Goal: Share content: Share content

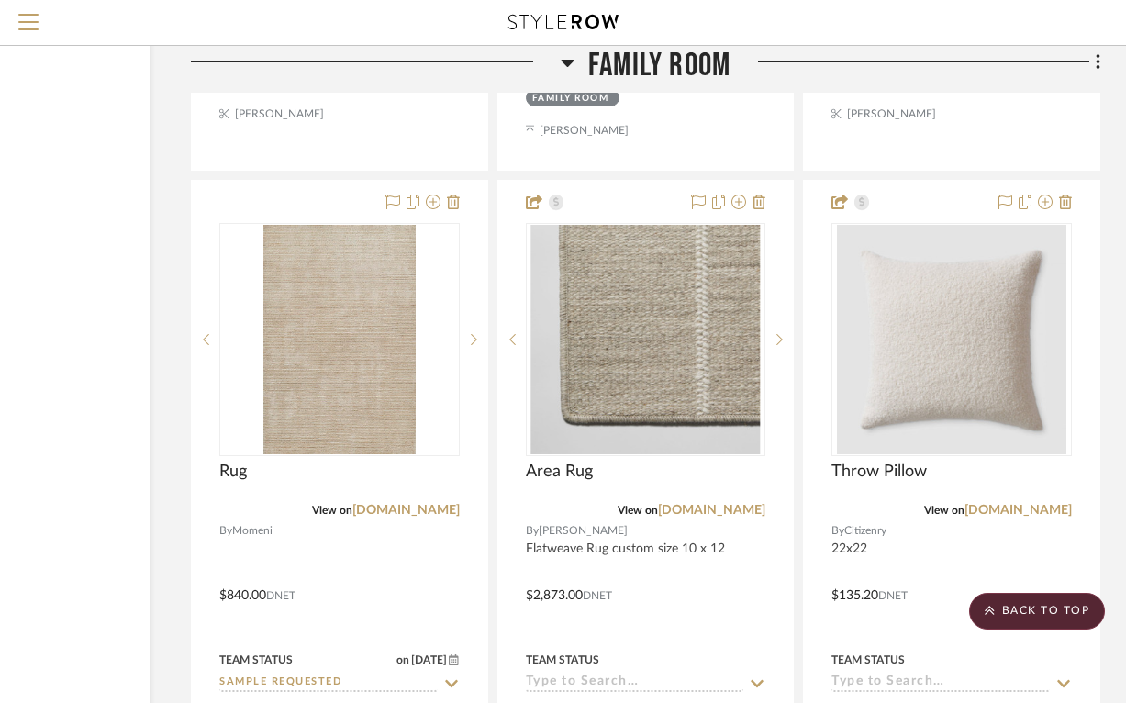
scroll to position [9038, 195]
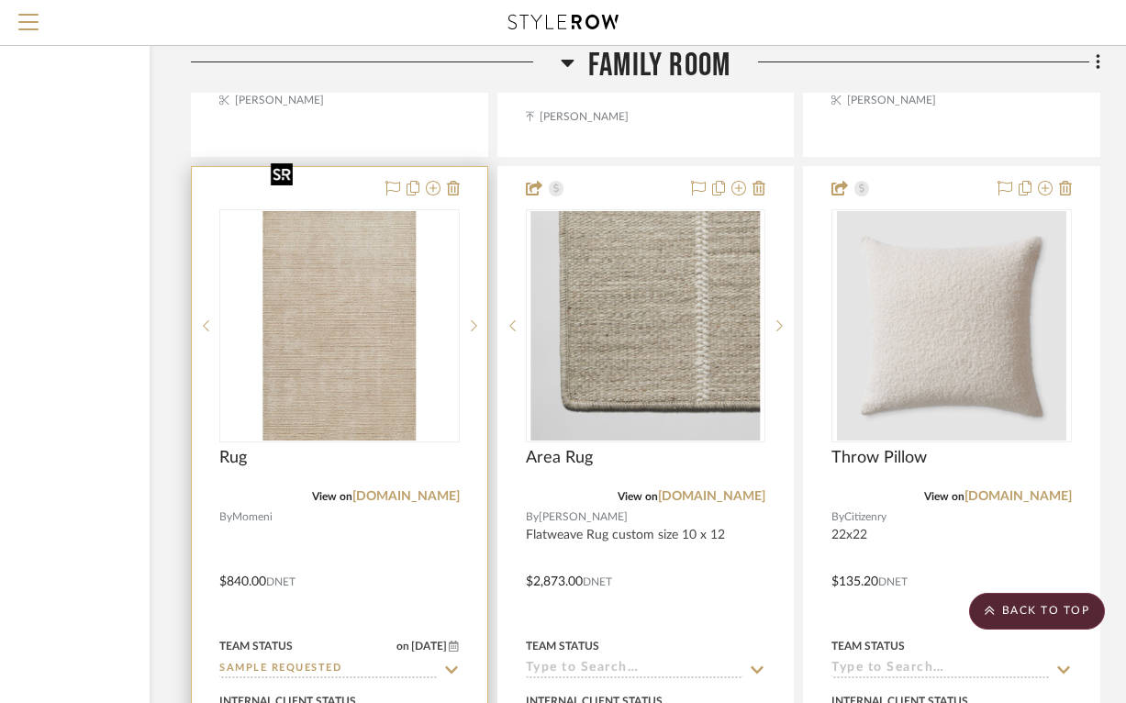
click at [332, 290] on img "0" at bounding box center [339, 325] width 152 height 229
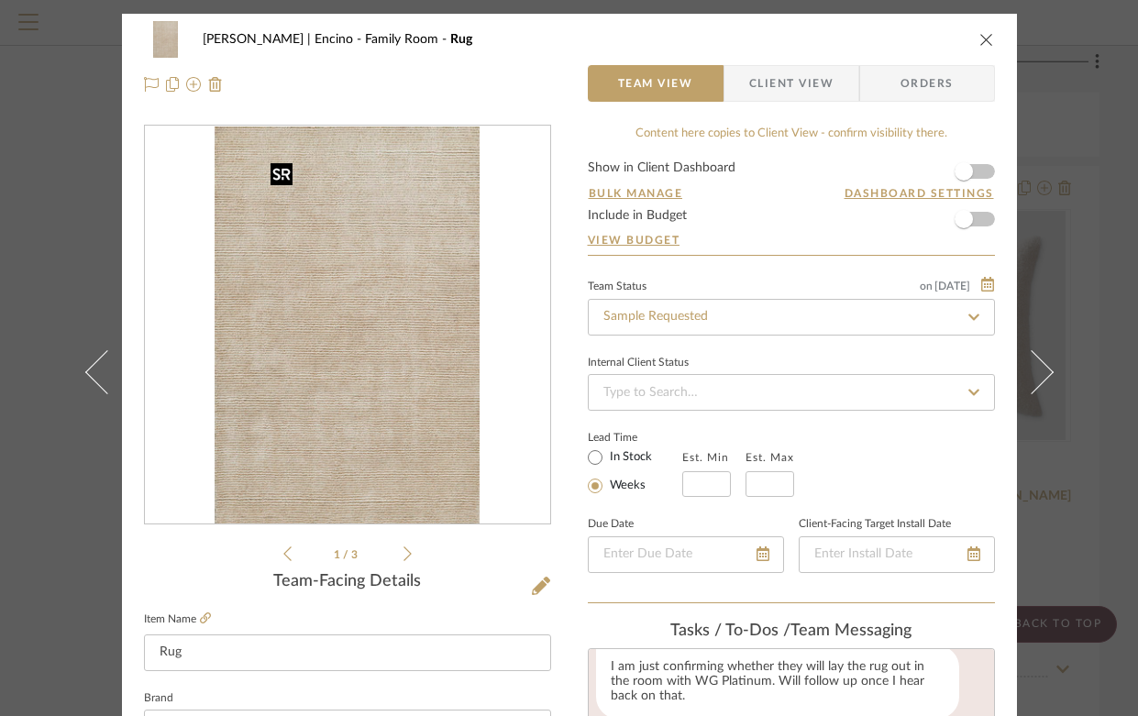
scroll to position [808, 0]
click at [404, 555] on icon at bounding box center [408, 554] width 8 height 15
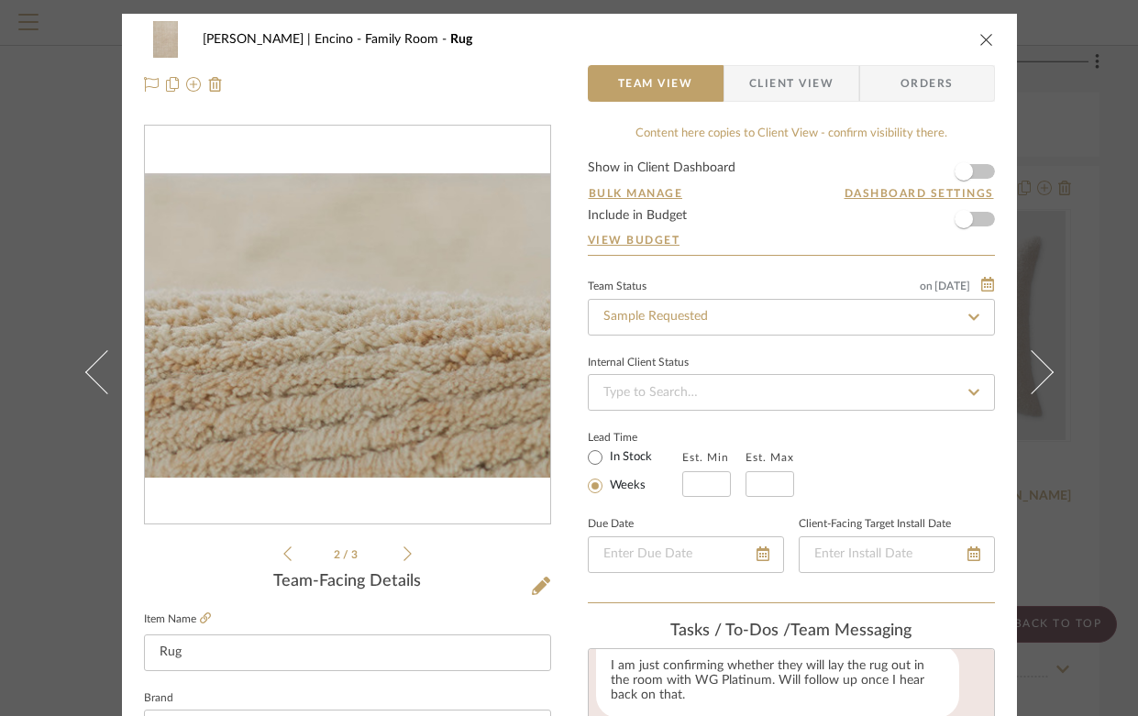
click at [404, 555] on icon at bounding box center [408, 554] width 8 height 15
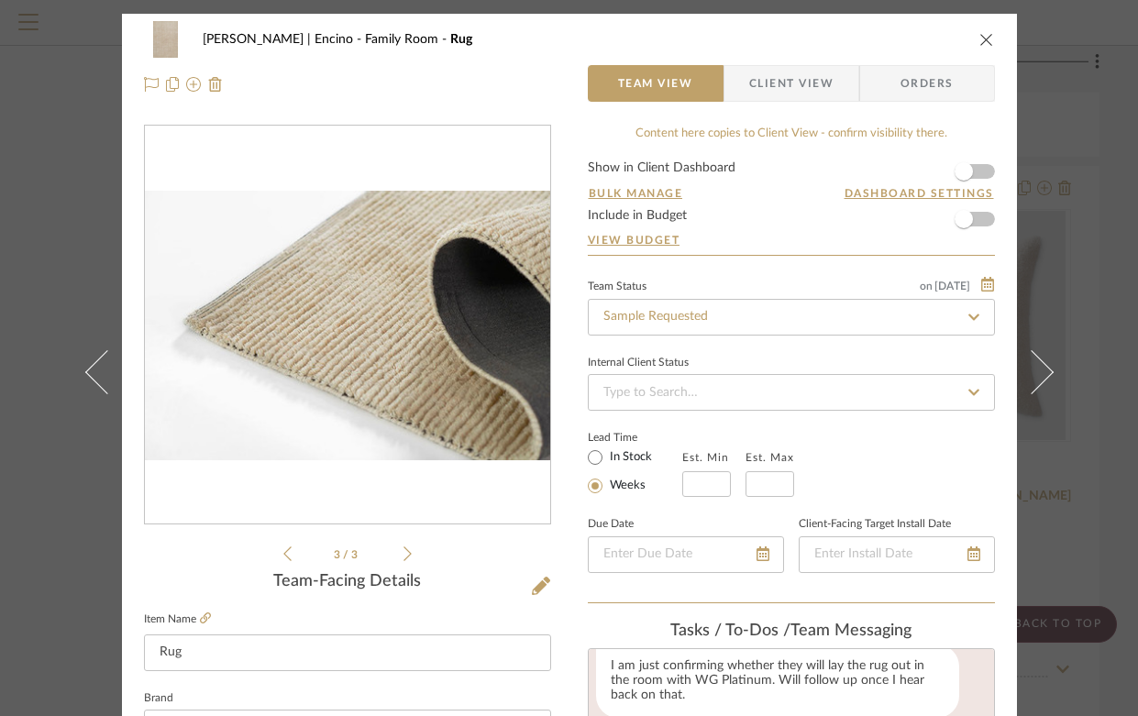
click at [404, 555] on icon at bounding box center [408, 554] width 8 height 15
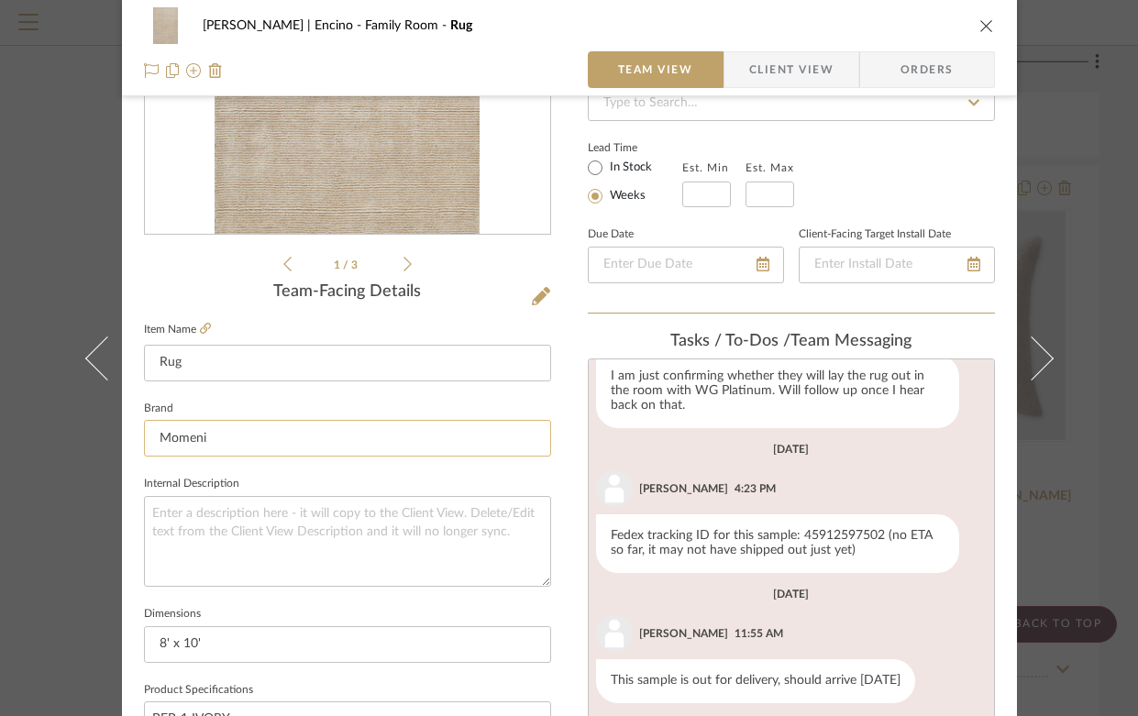
scroll to position [0, 0]
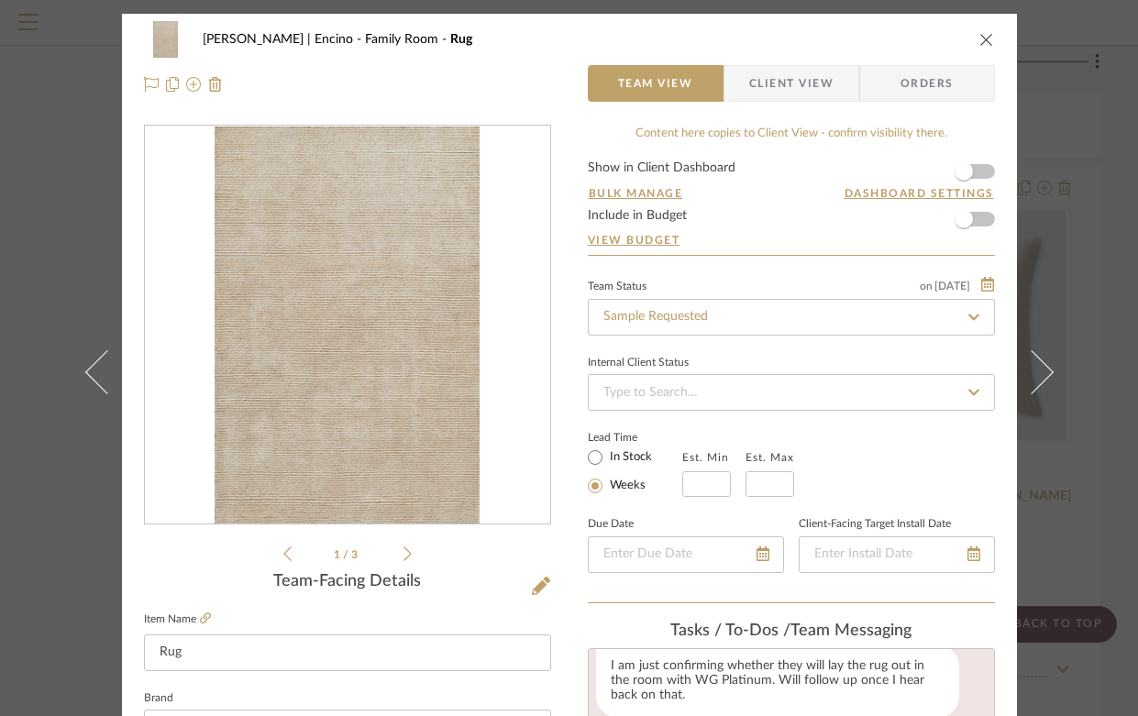
click at [789, 89] on span "Client View" at bounding box center [791, 83] width 84 height 37
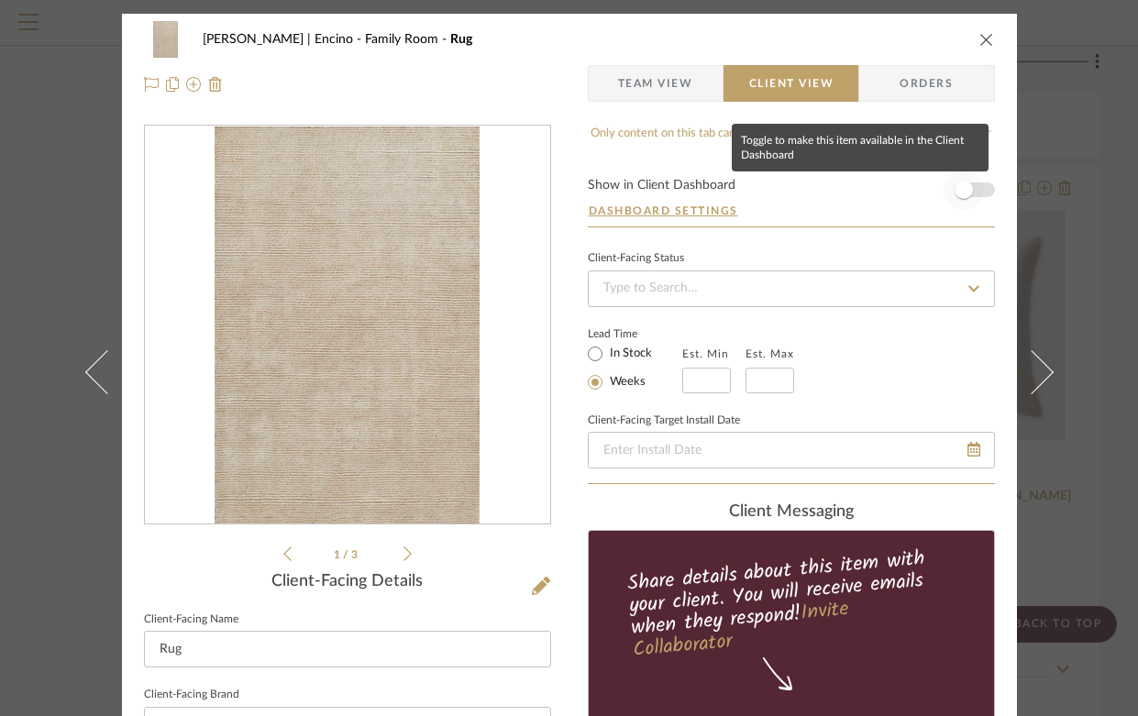
click at [963, 188] on span "button" at bounding box center [964, 190] width 18 height 18
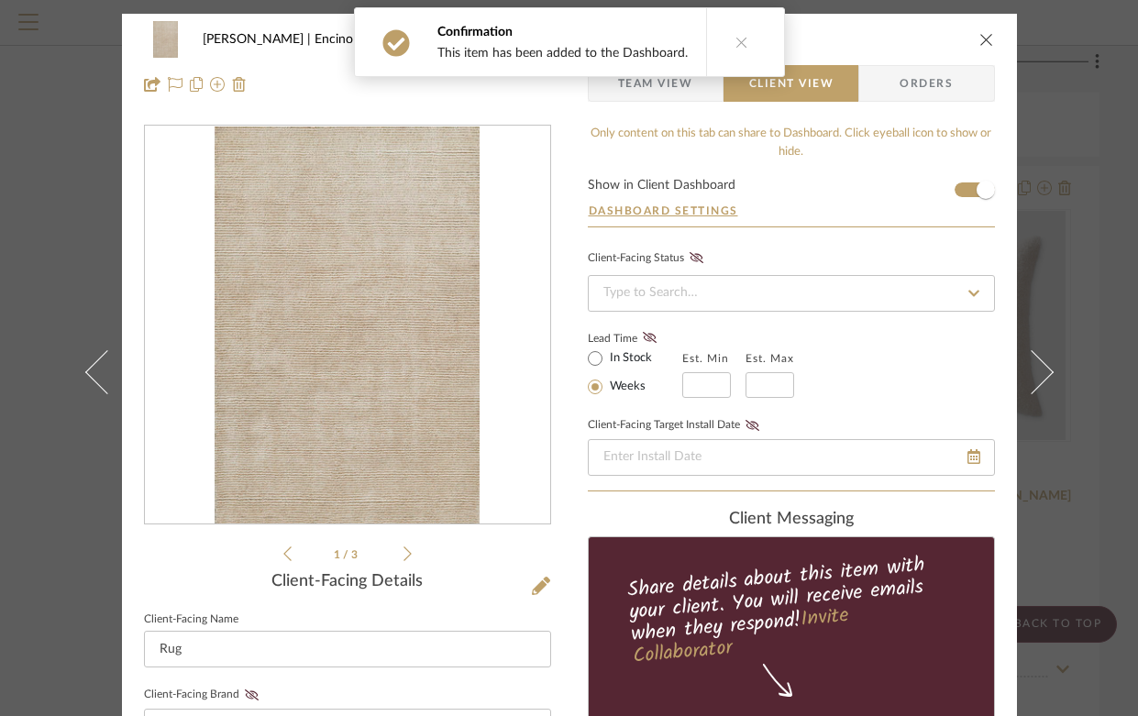
click at [982, 39] on icon "close" at bounding box center [987, 39] width 15 height 15
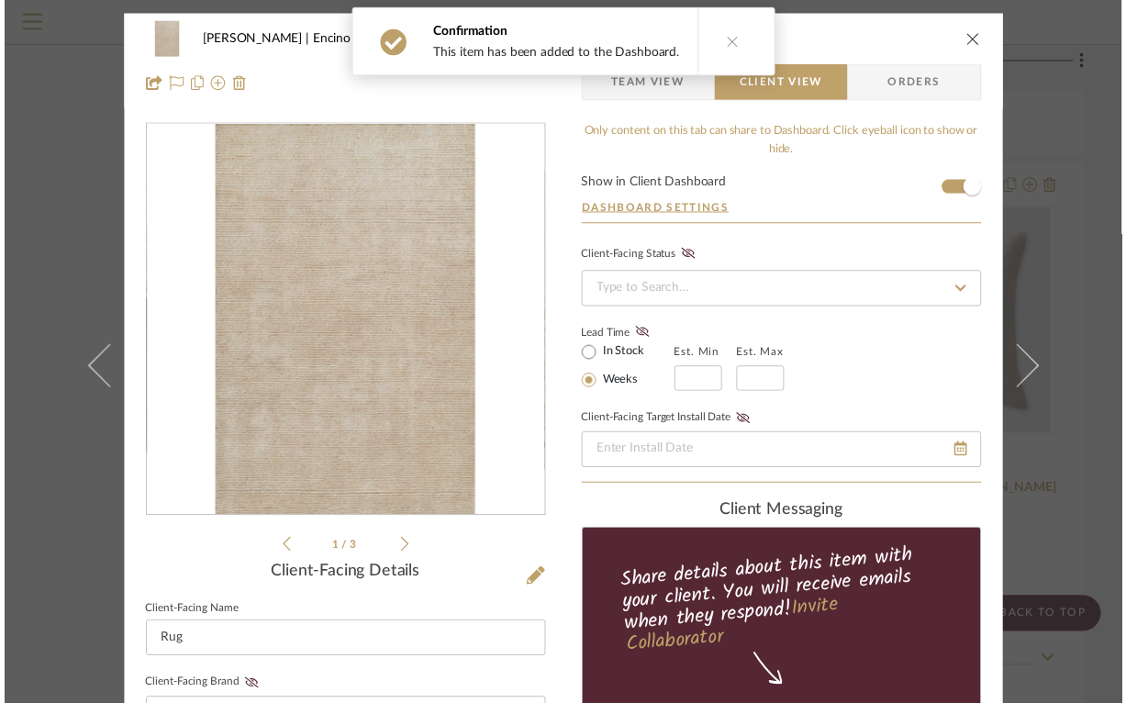
scroll to position [9038, 195]
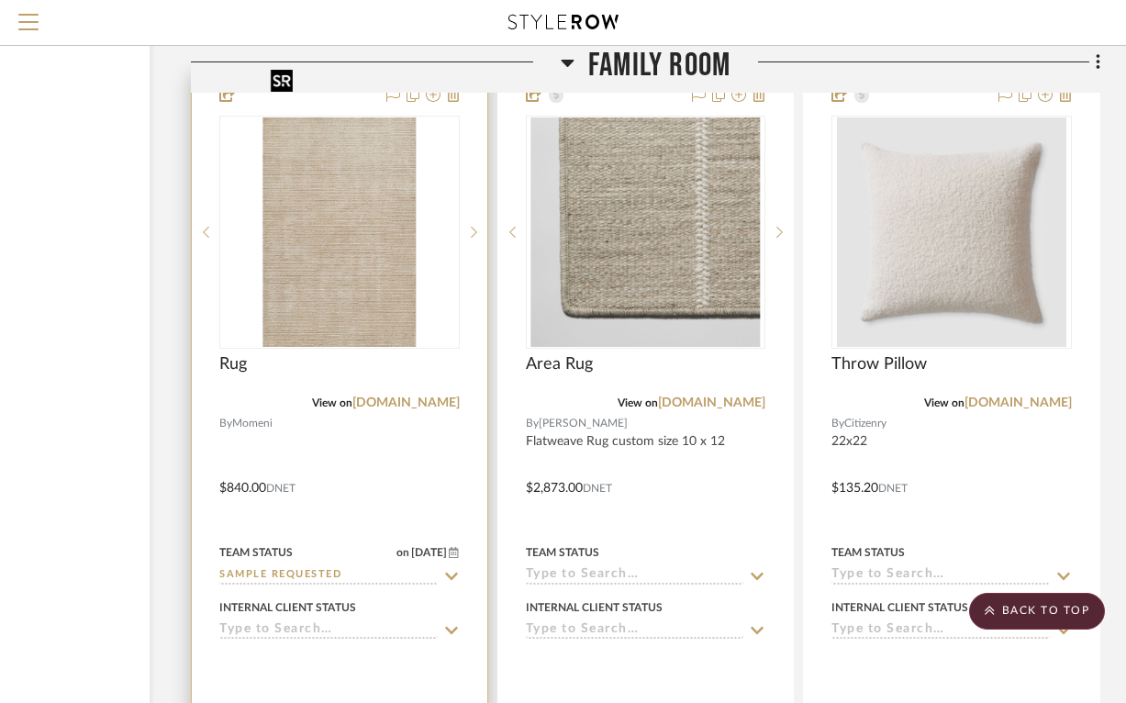
click at [322, 220] on img "0" at bounding box center [339, 231] width 152 height 229
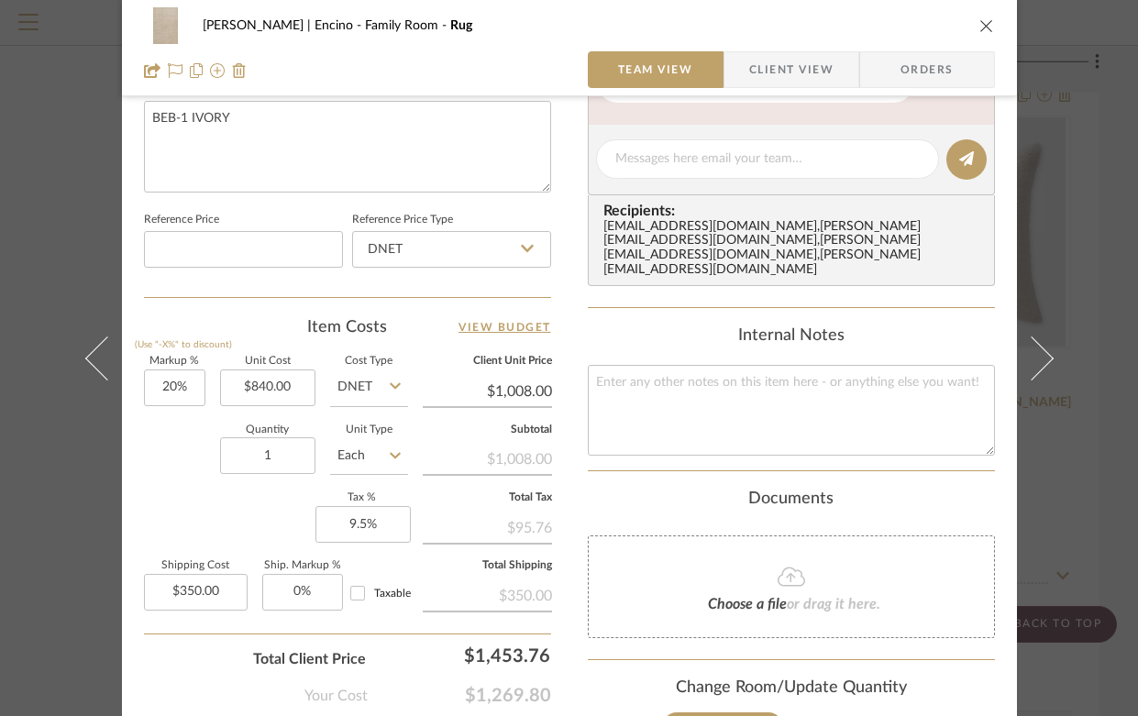
scroll to position [1005, 0]
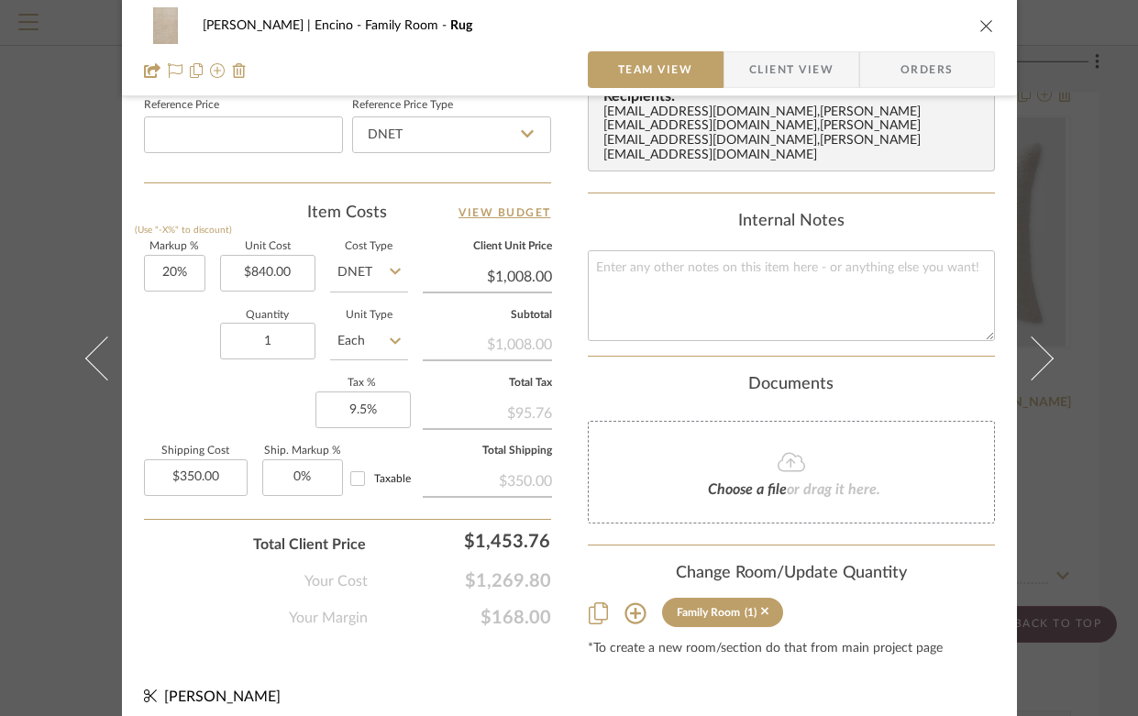
click at [971, 35] on div "Barrett | Encino Family Room Rug" at bounding box center [569, 25] width 851 height 37
click at [980, 25] on icon "close" at bounding box center [987, 25] width 15 height 15
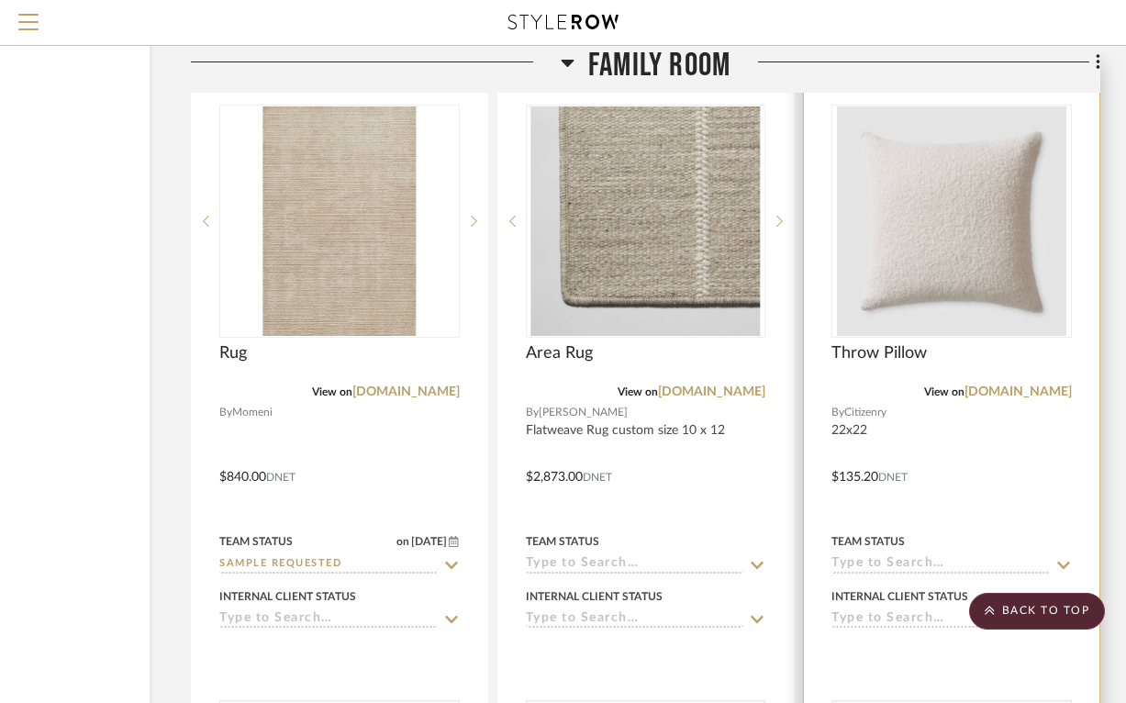
scroll to position [8779, 195]
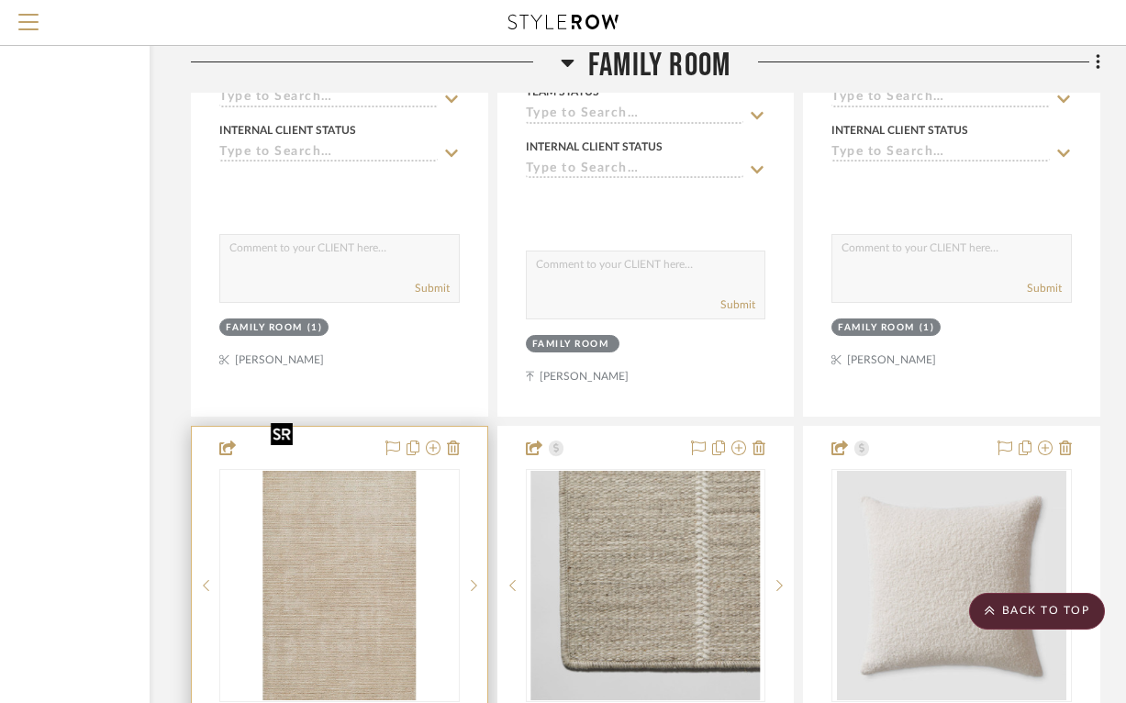
click at [344, 472] on img "0" at bounding box center [339, 585] width 152 height 229
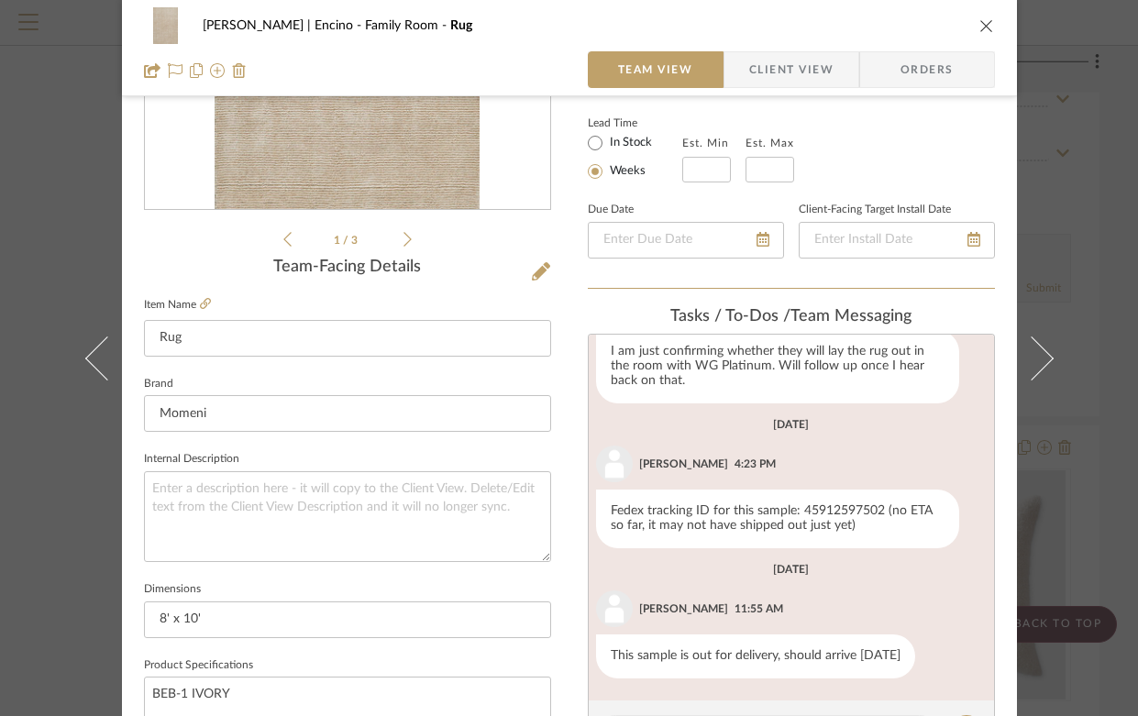
scroll to position [416, 0]
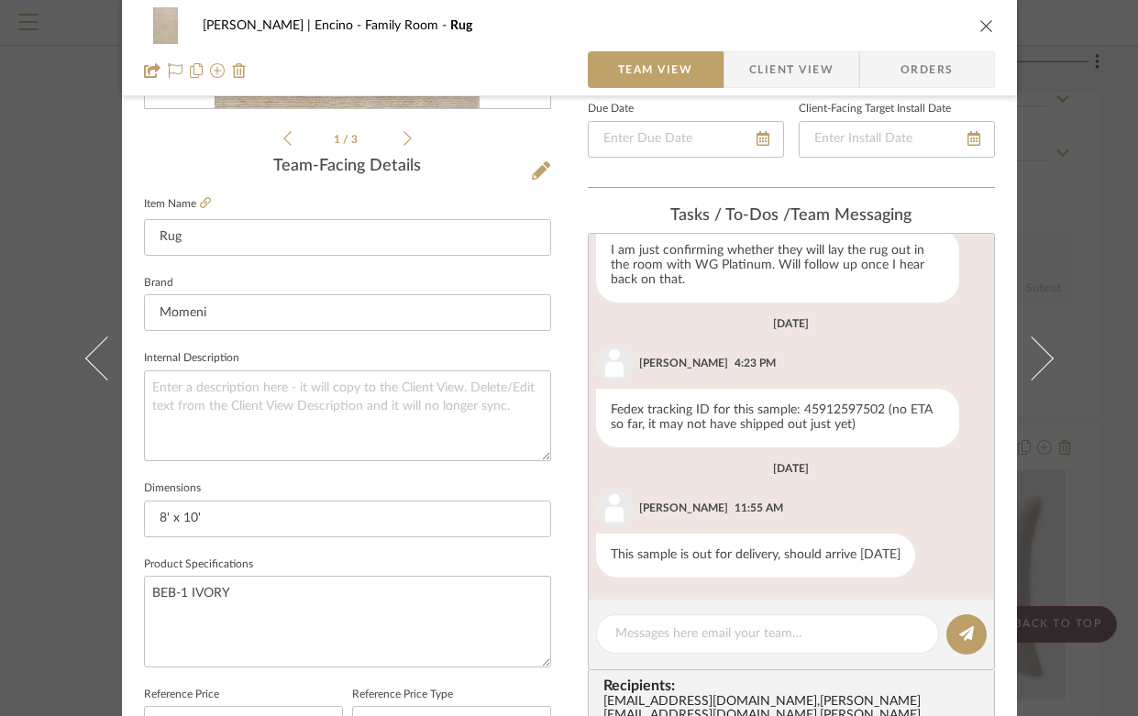
click at [980, 28] on icon "close" at bounding box center [987, 25] width 15 height 15
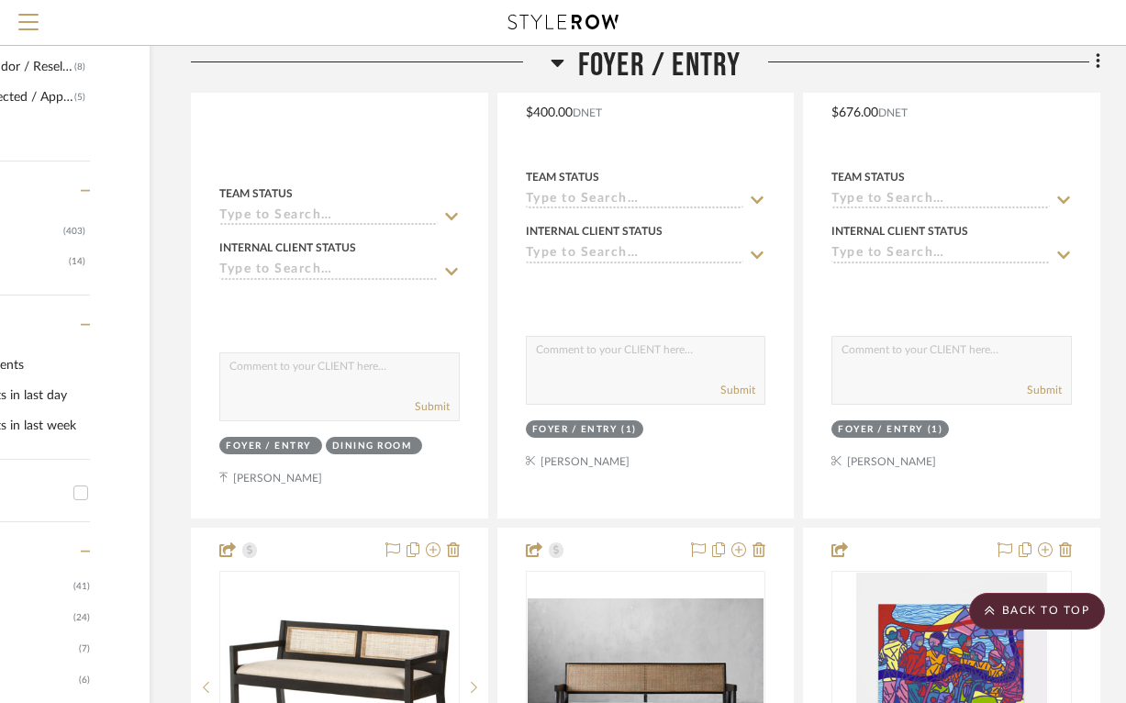
scroll to position [0, 195]
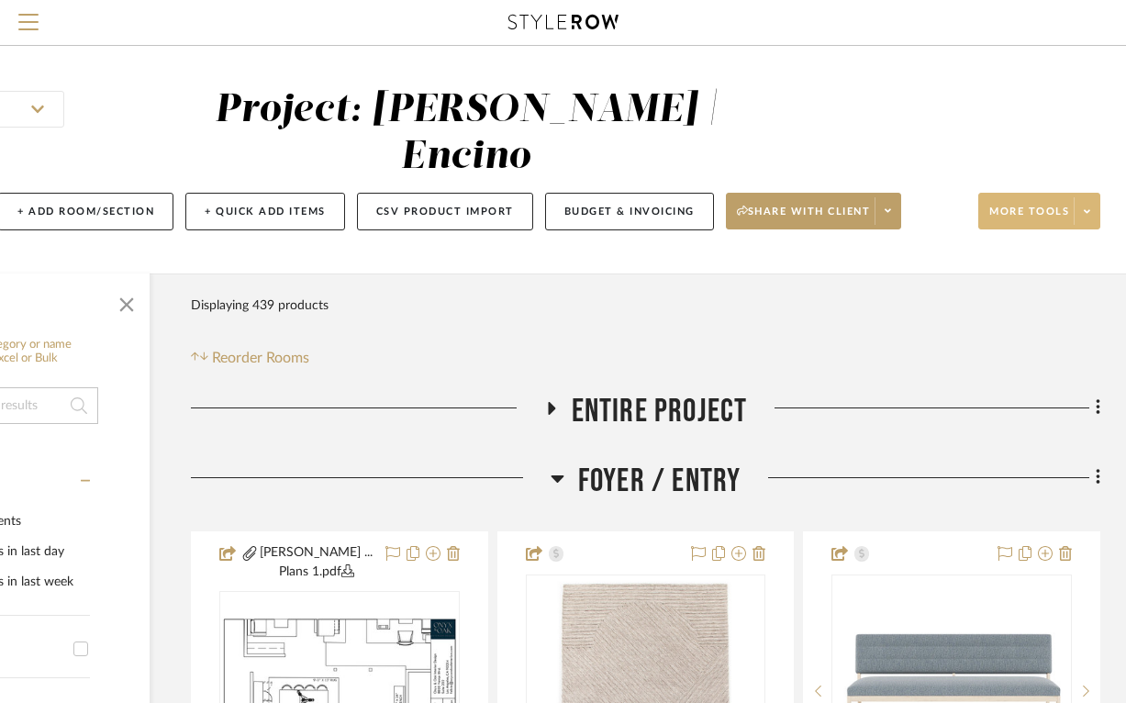
click at [1037, 205] on span "More tools" at bounding box center [1029, 219] width 80 height 28
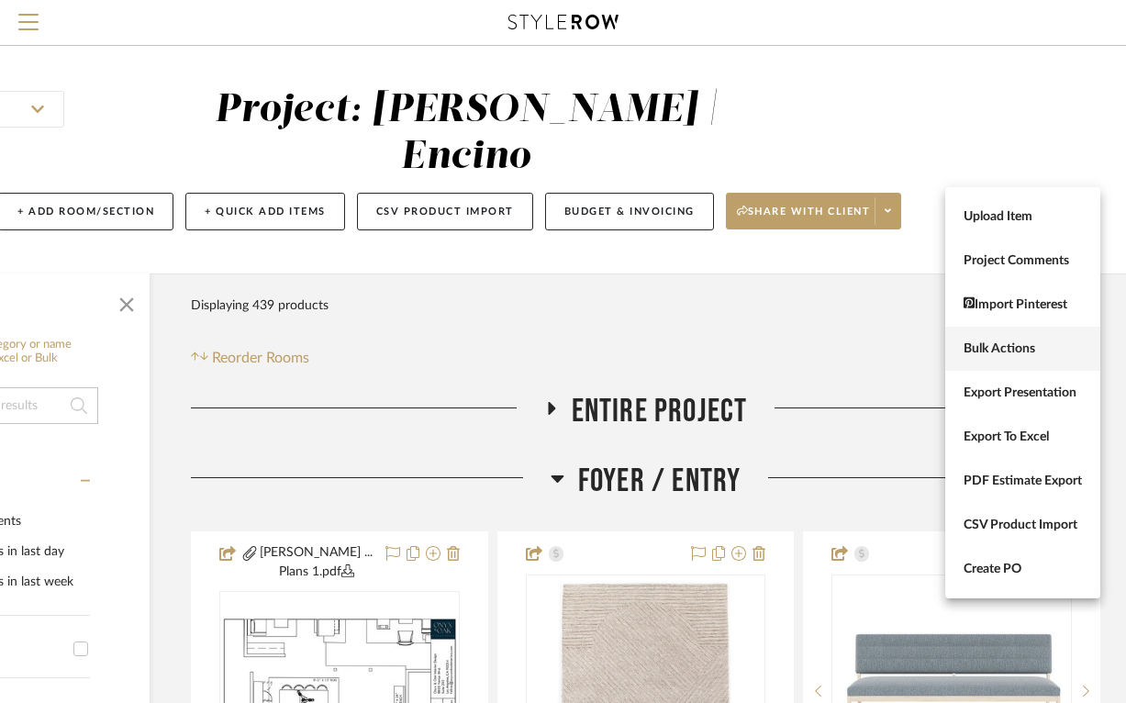
click at [1004, 348] on span "Bulk Actions" at bounding box center [1022, 349] width 118 height 16
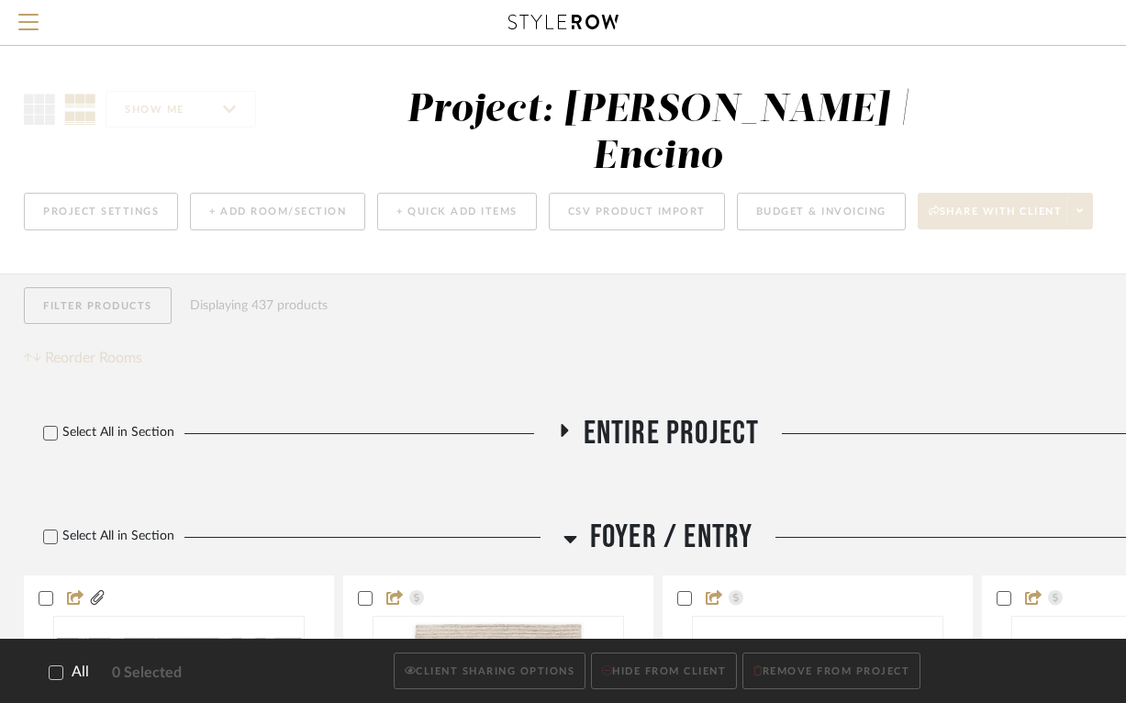
scroll to position [0, 0]
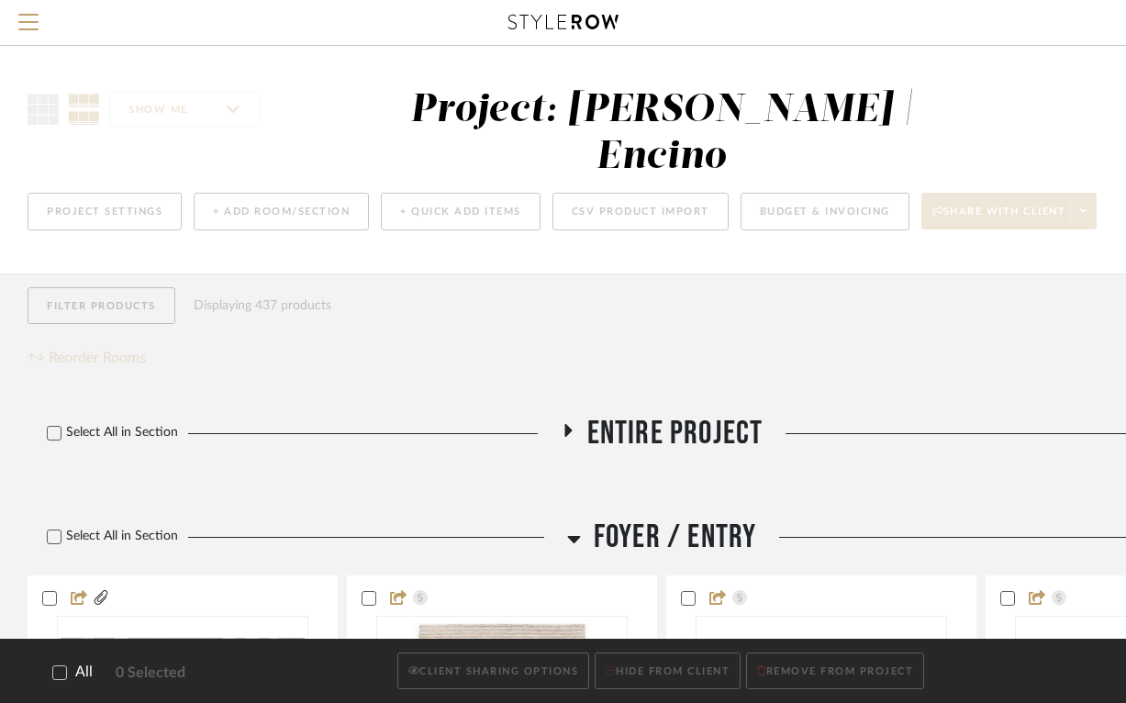
drag, startPoint x: 61, startPoint y: 670, endPoint x: 91, endPoint y: 670, distance: 29.4
click at [61, 670] on icon at bounding box center [59, 671] width 13 height 13
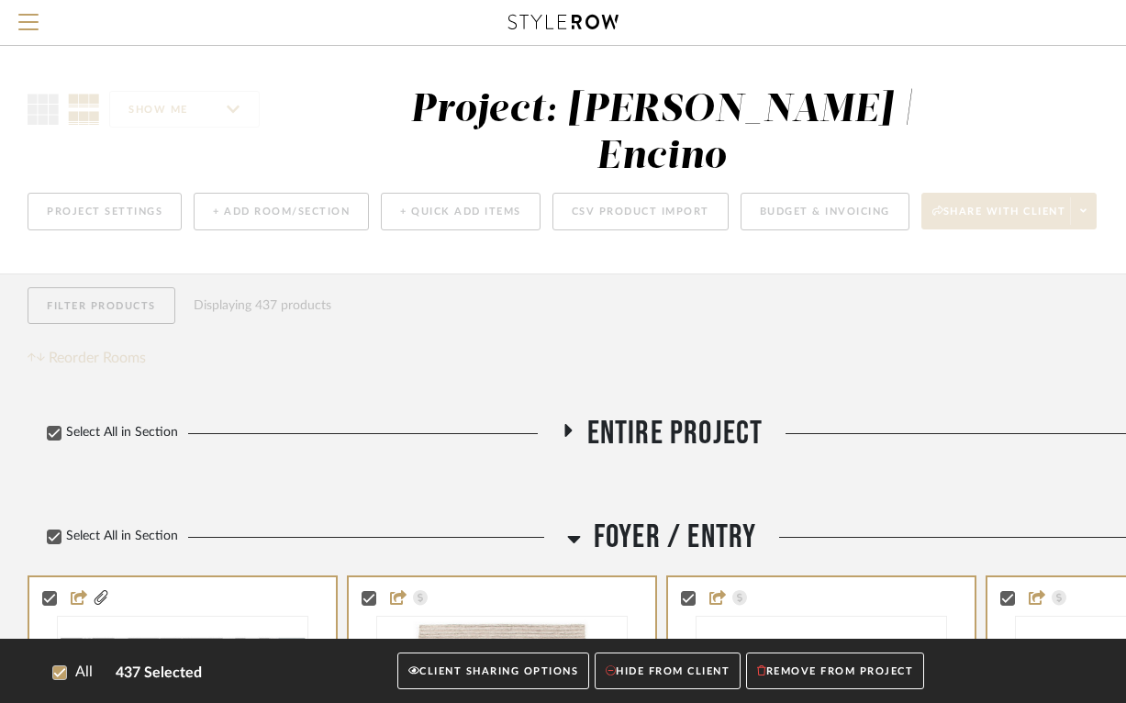
click at [471, 660] on button "CLIENT SHARING OPTIONS" at bounding box center [493, 671] width 192 height 38
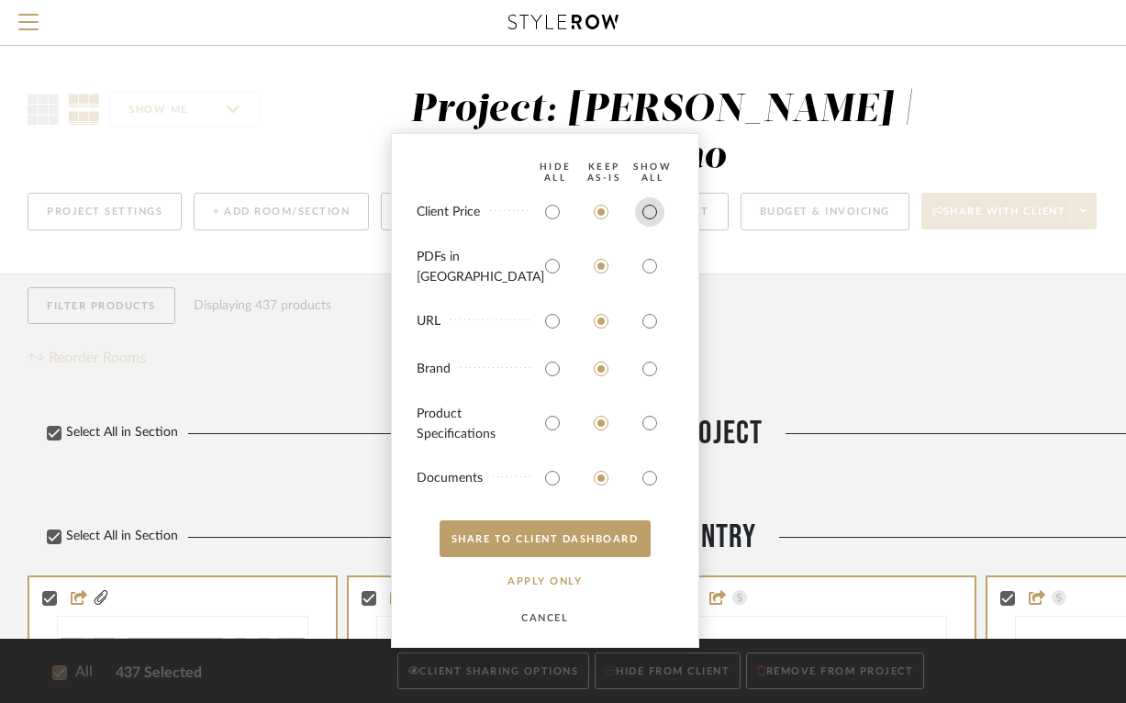
click at [646, 217] on input "radio" at bounding box center [649, 211] width 29 height 29
radio input "true"
click at [649, 280] on input "radio" at bounding box center [649, 265] width 29 height 29
radio input "true"
click at [583, 541] on button "SHARE TO CLIENT Dashboard" at bounding box center [544, 538] width 211 height 37
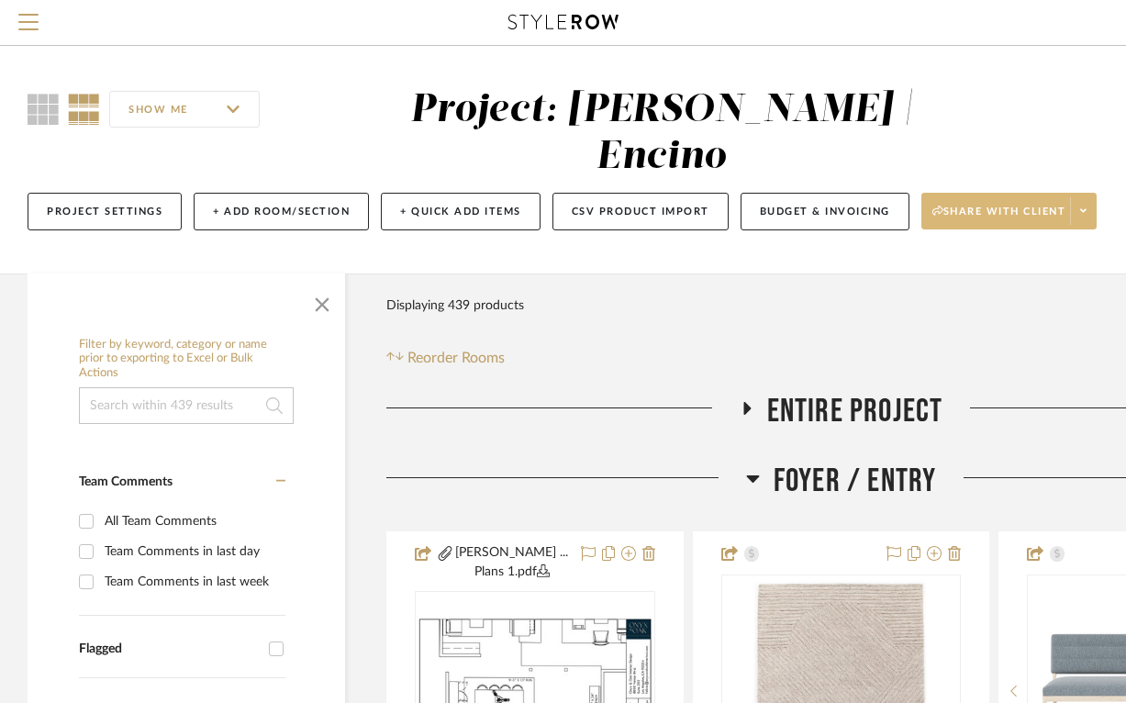
click at [933, 205] on icon at bounding box center [937, 210] width 11 height 10
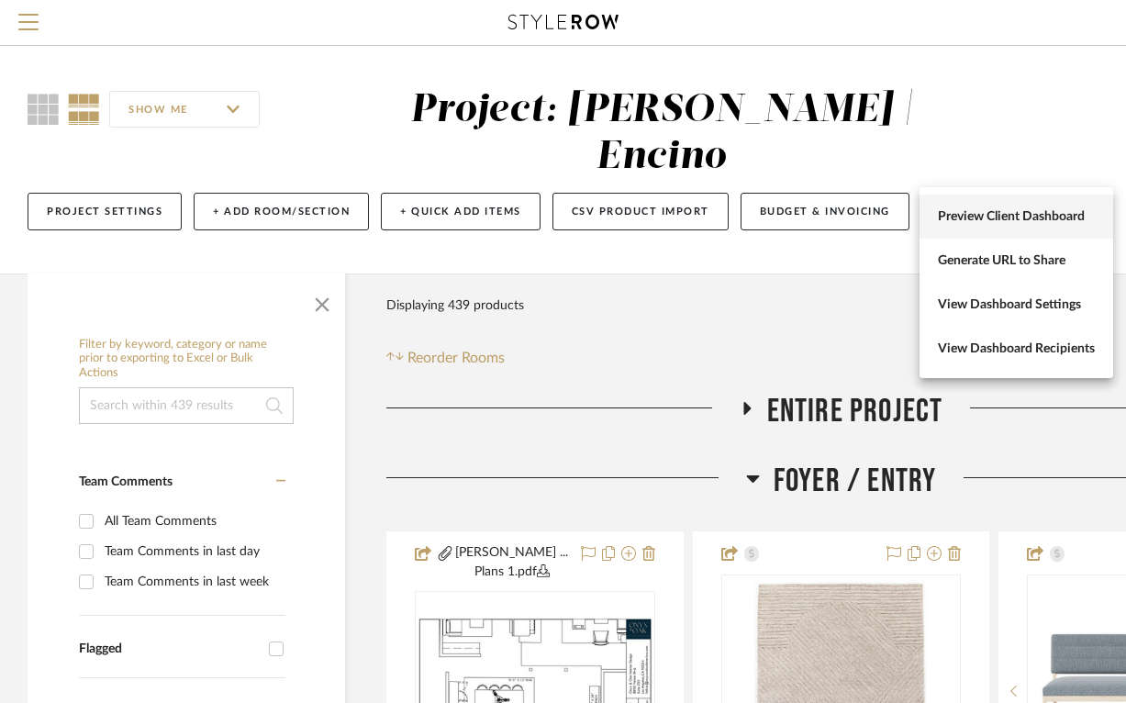
click at [951, 224] on span "Preview Client Dashboard" at bounding box center [1015, 217] width 157 height 16
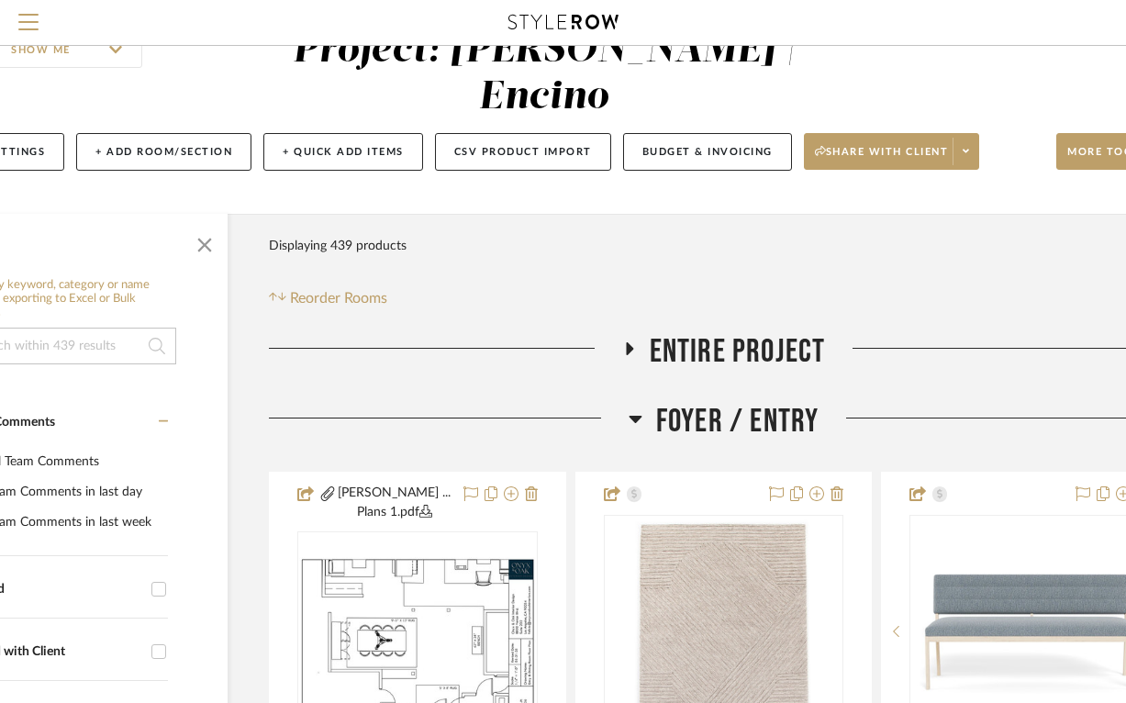
scroll to position [60, 195]
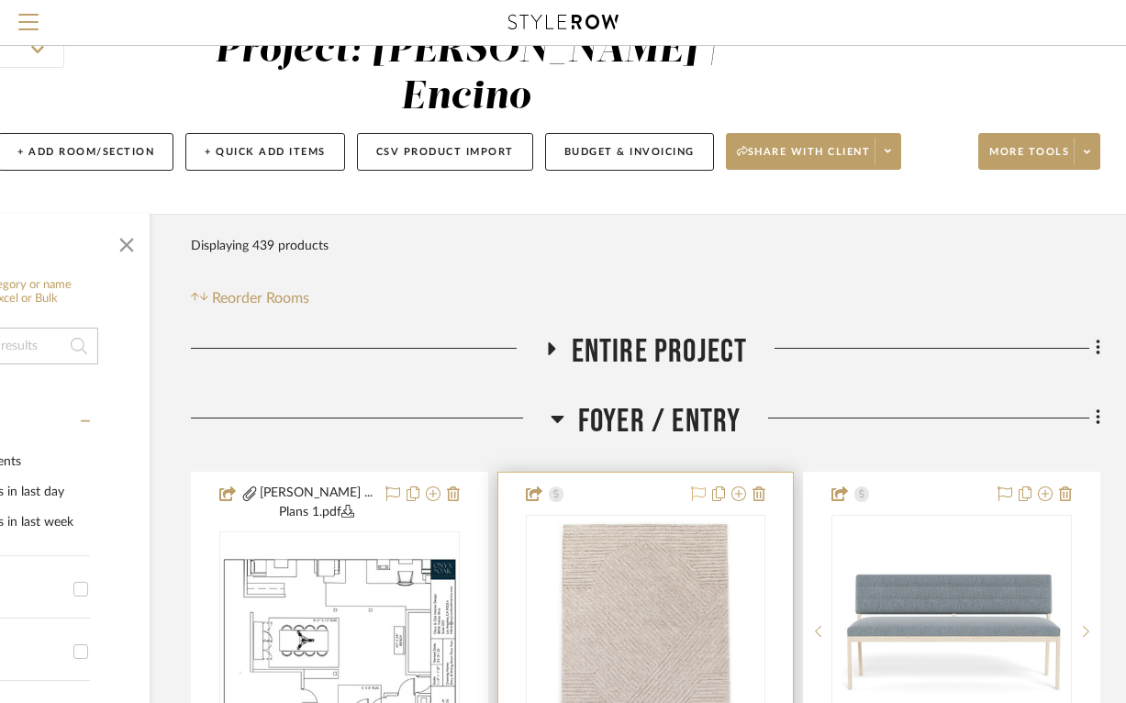
click at [698, 486] on icon at bounding box center [698, 493] width 15 height 15
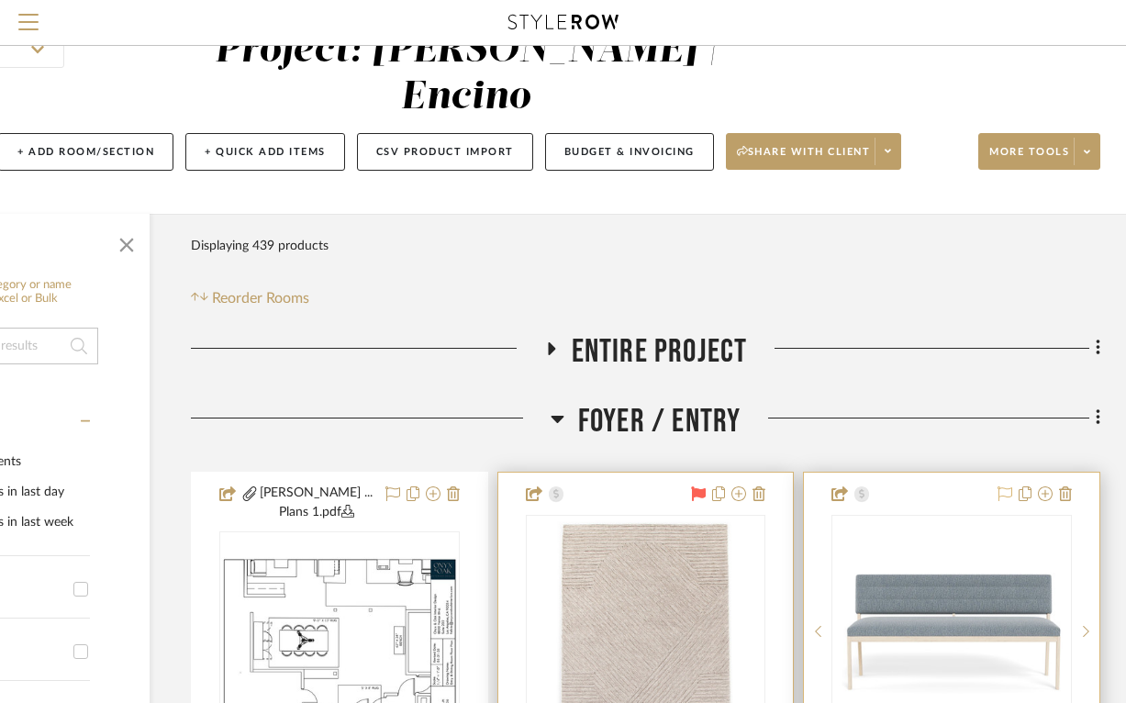
click at [1010, 486] on icon at bounding box center [1004, 493] width 15 height 15
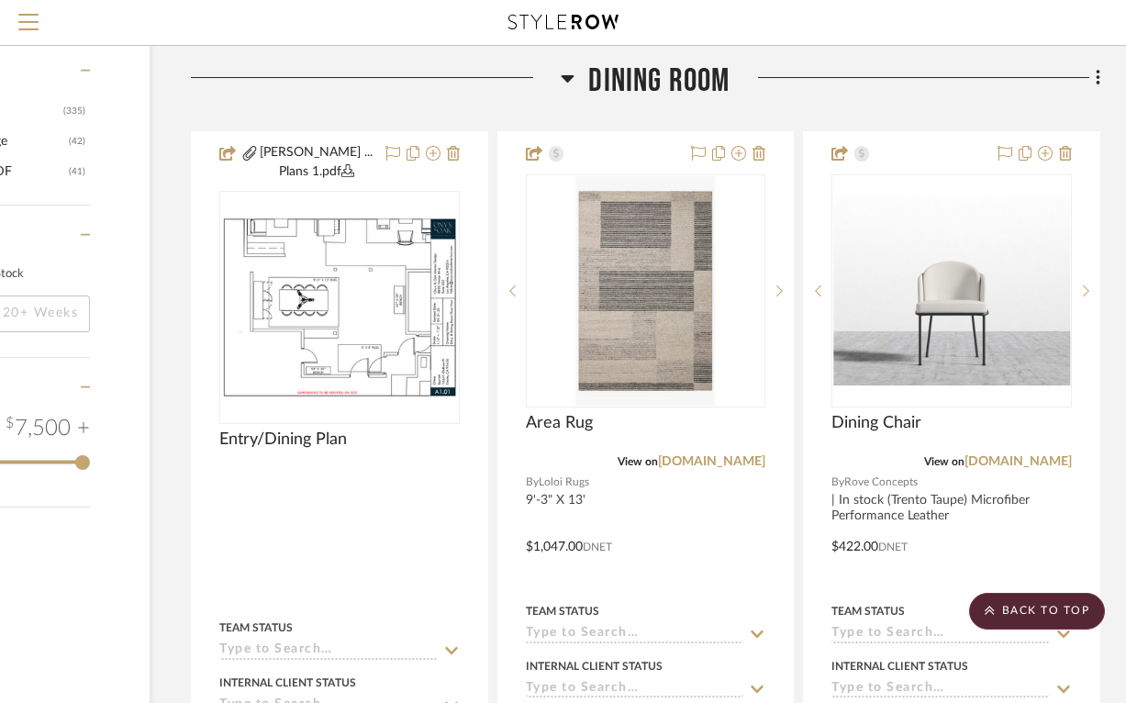
scroll to position [2918, 195]
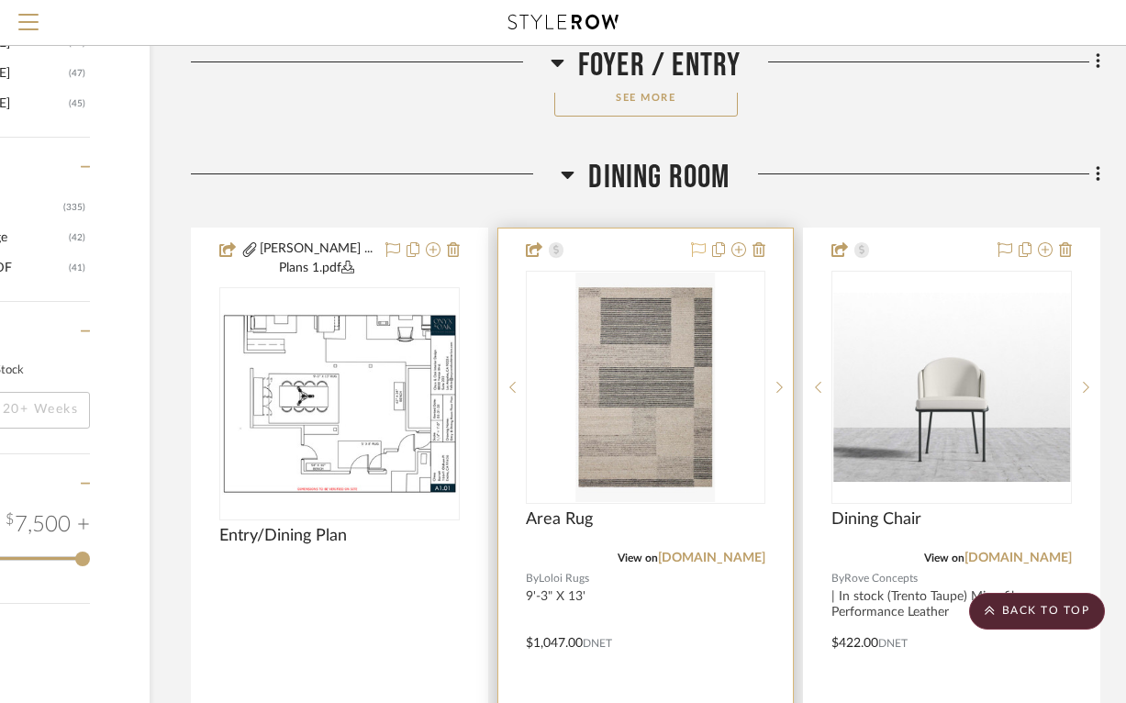
click at [700, 242] on icon at bounding box center [698, 249] width 15 height 15
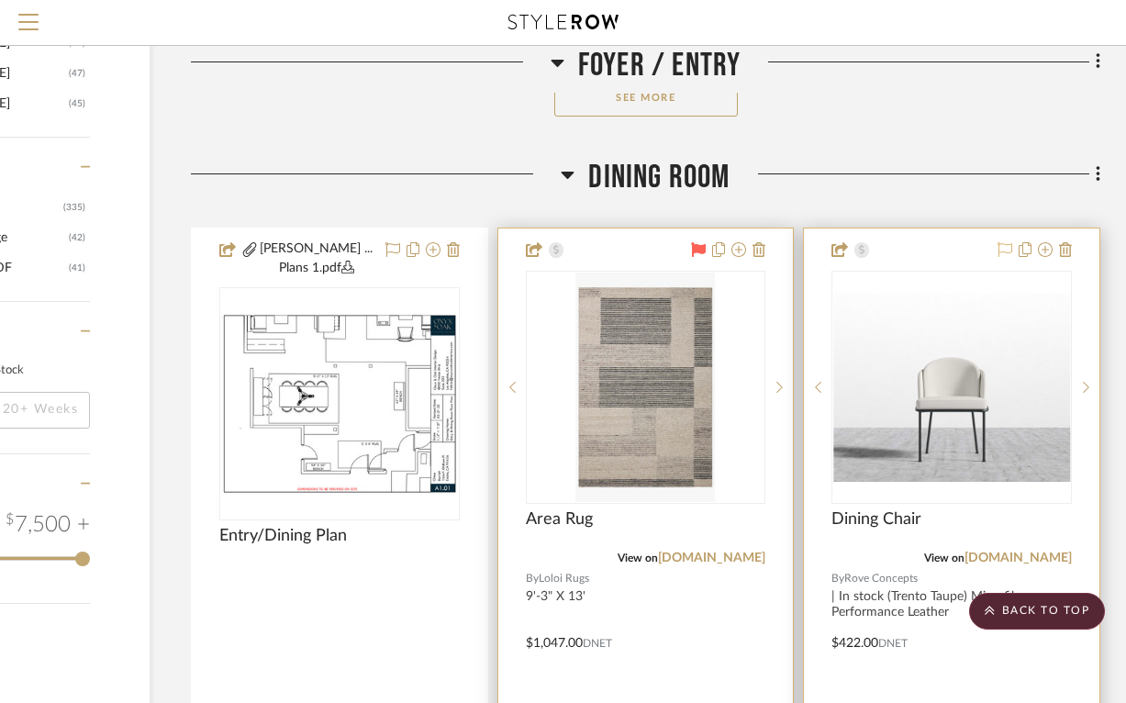
click at [1000, 242] on icon at bounding box center [1004, 249] width 15 height 15
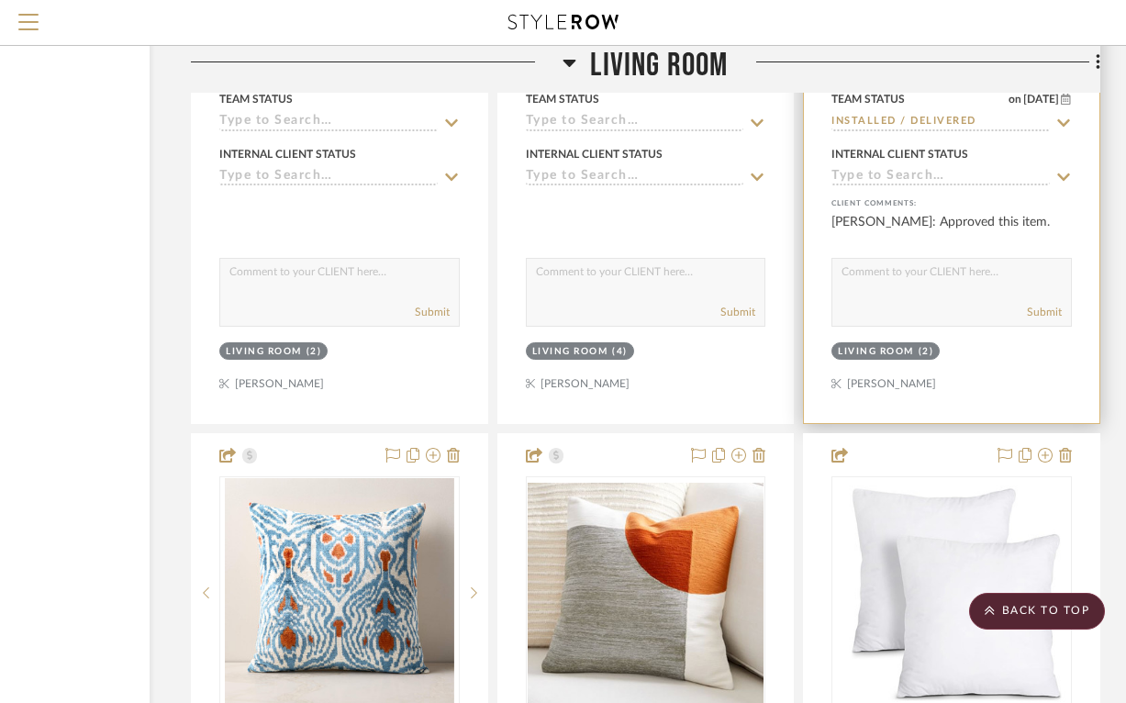
scroll to position [6182, 195]
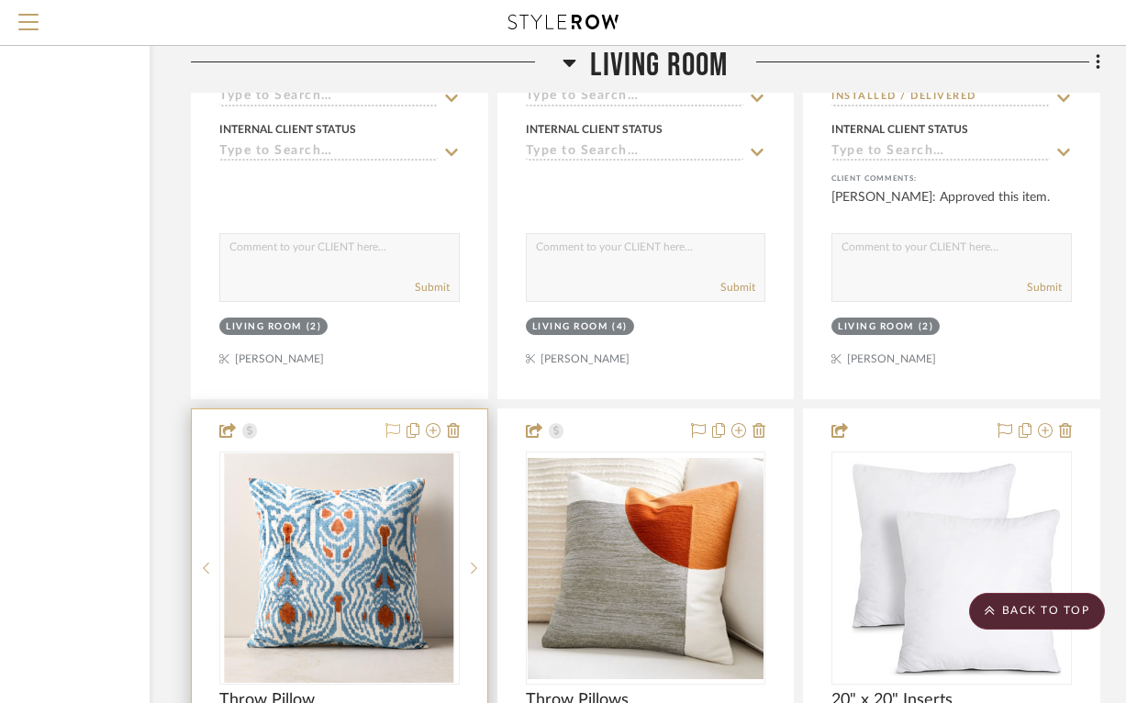
click at [393, 423] on icon at bounding box center [392, 430] width 15 height 15
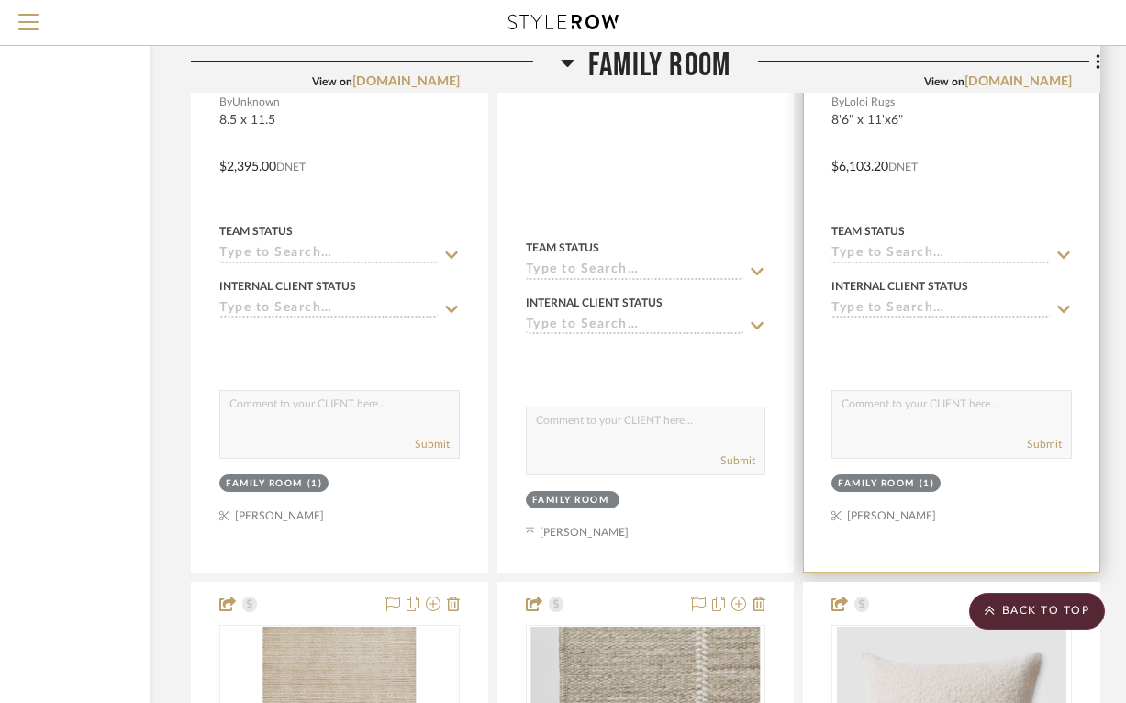
scroll to position [8856, 195]
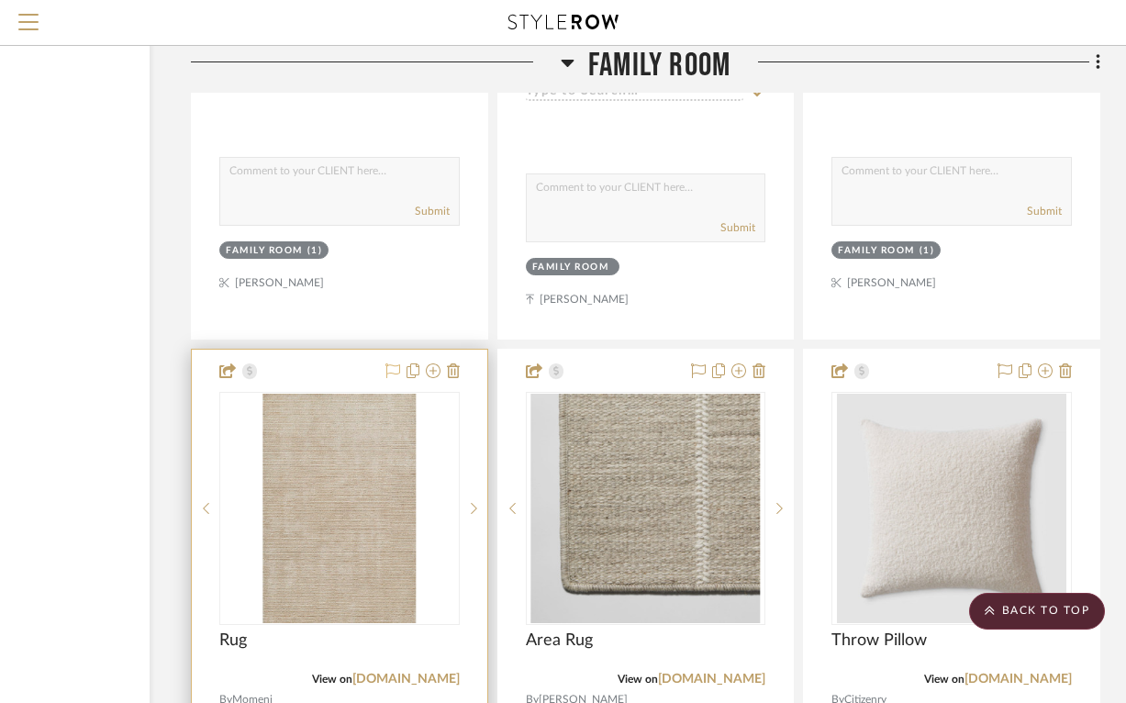
click at [393, 363] on icon at bounding box center [392, 370] width 15 height 15
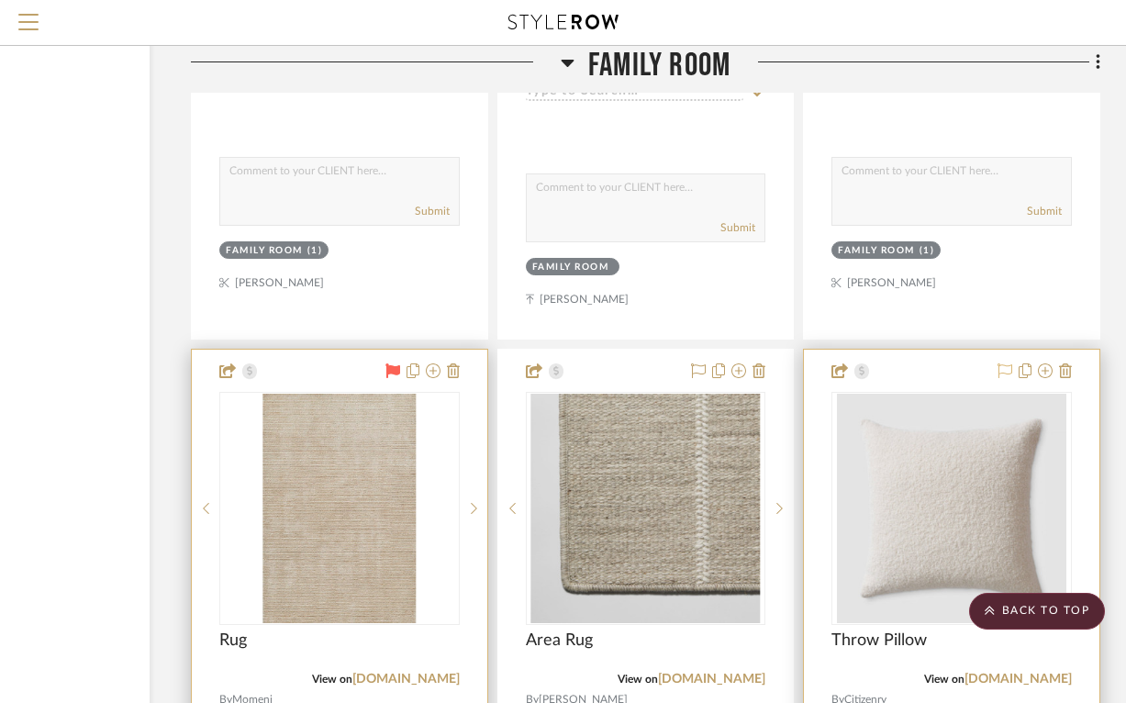
click at [1001, 363] on icon at bounding box center [1004, 370] width 15 height 15
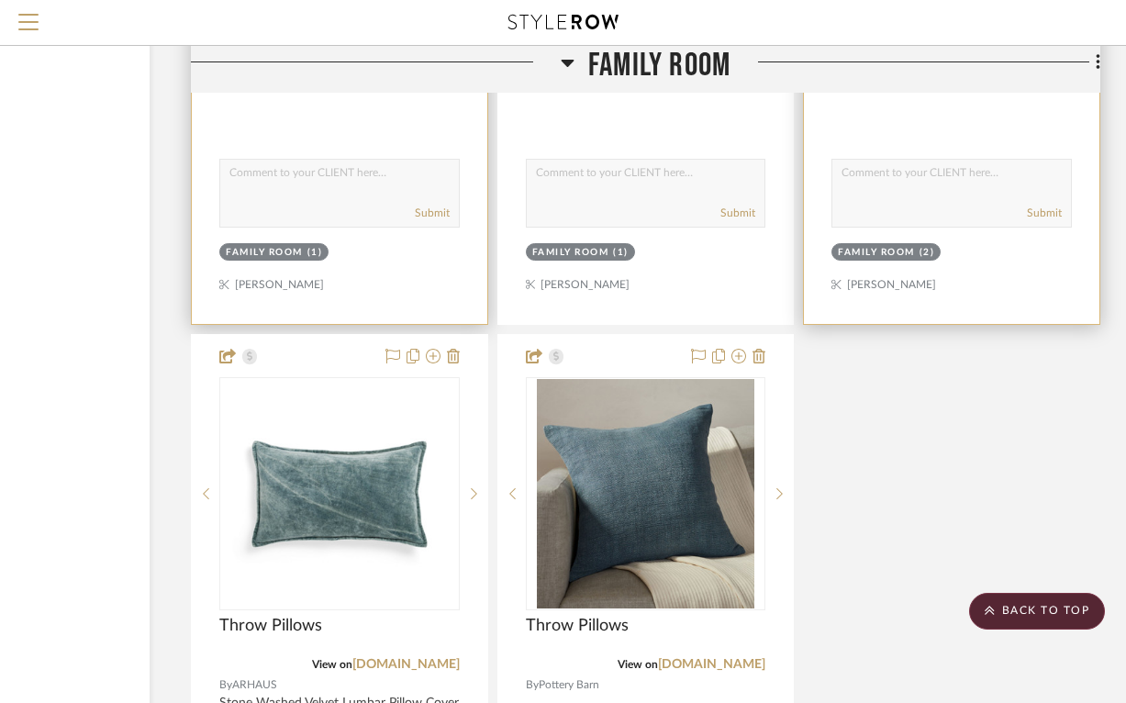
scroll to position [9812, 195]
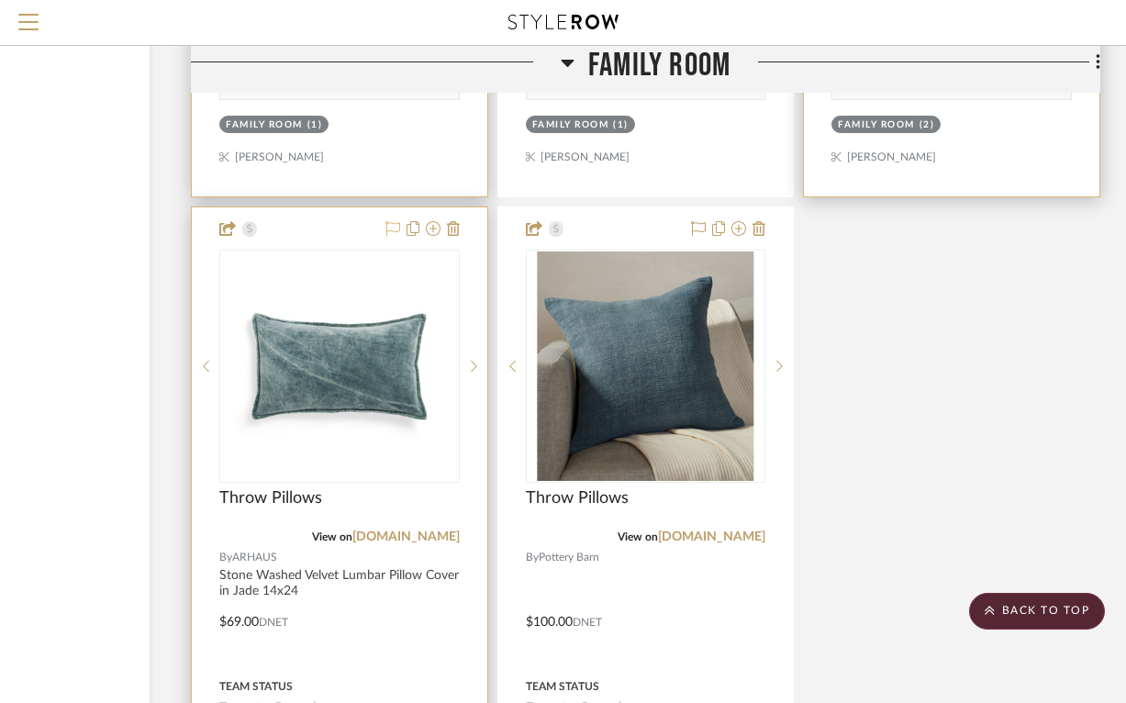
click at [390, 221] on icon at bounding box center [392, 228] width 15 height 15
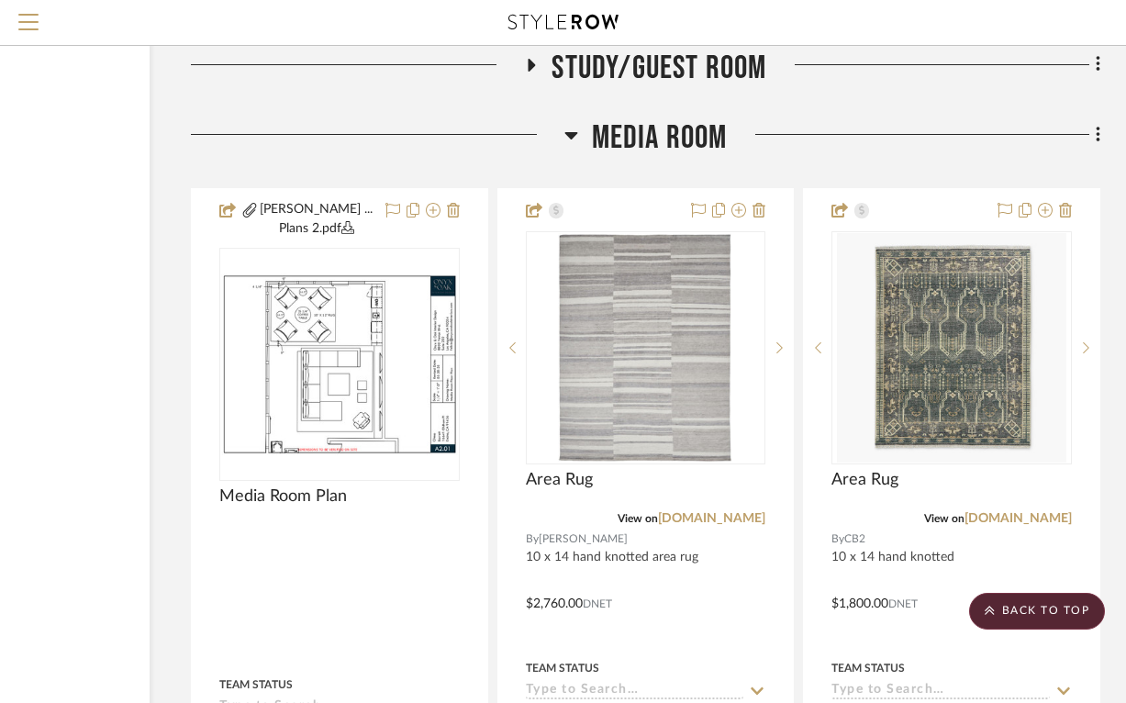
scroll to position [11280, 195]
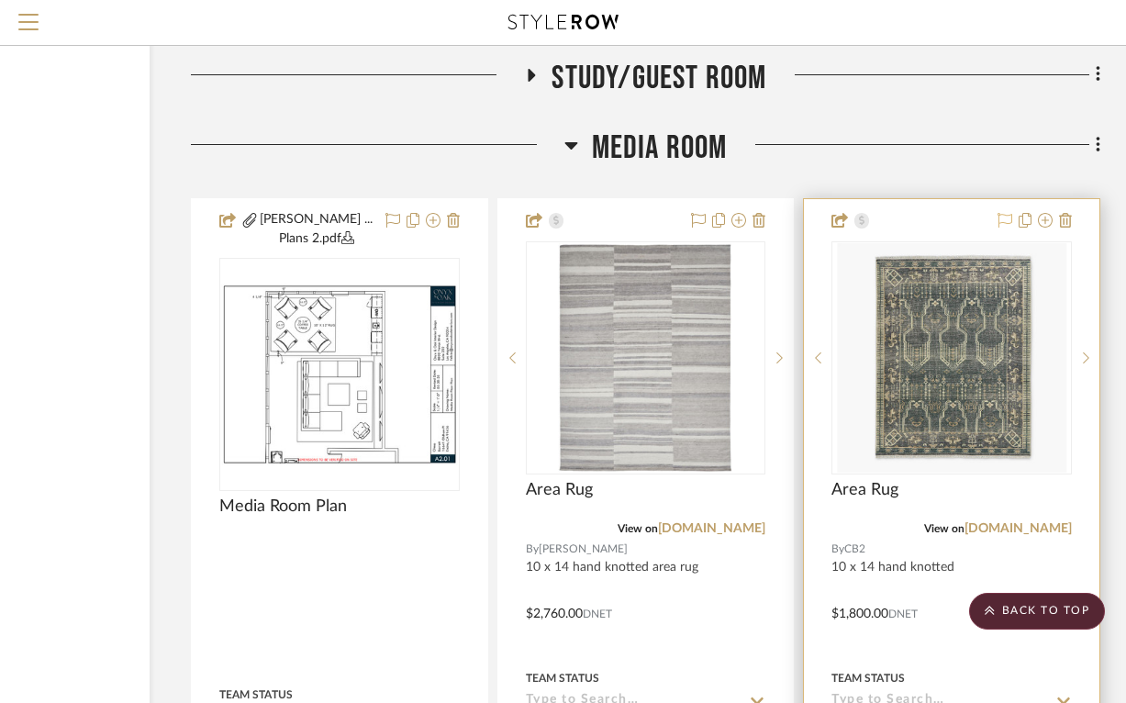
click at [1003, 213] on icon at bounding box center [1004, 220] width 15 height 15
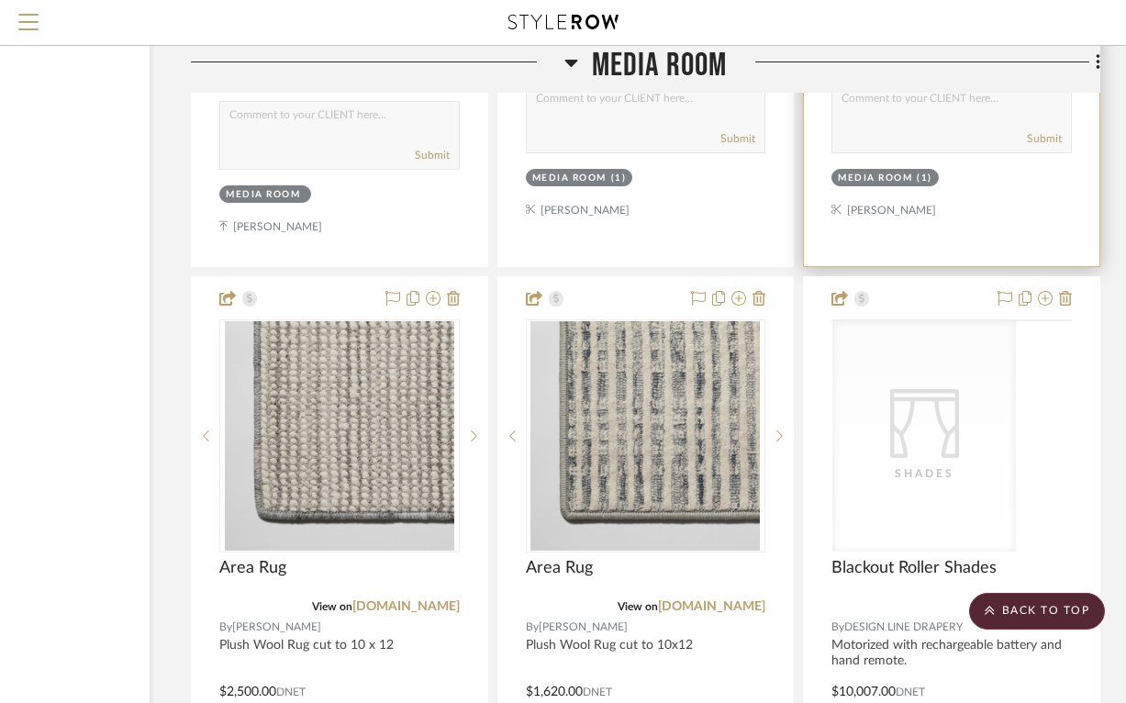
scroll to position [12162, 195]
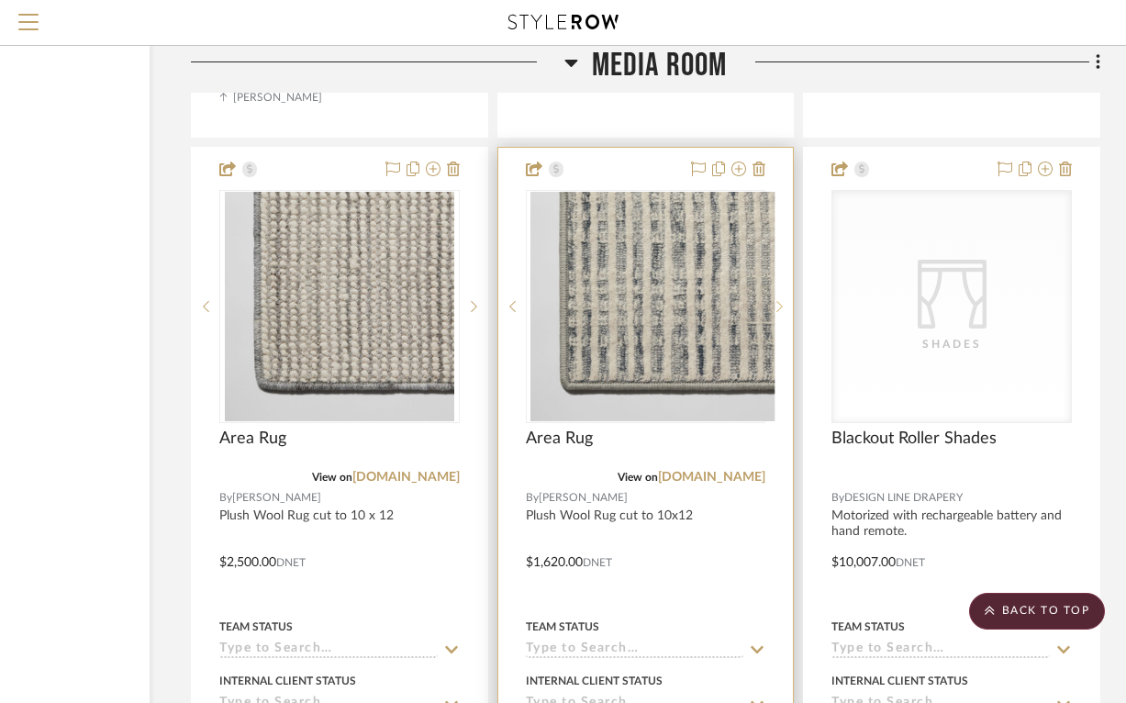
click at [776, 300] on icon at bounding box center [779, 306] width 6 height 13
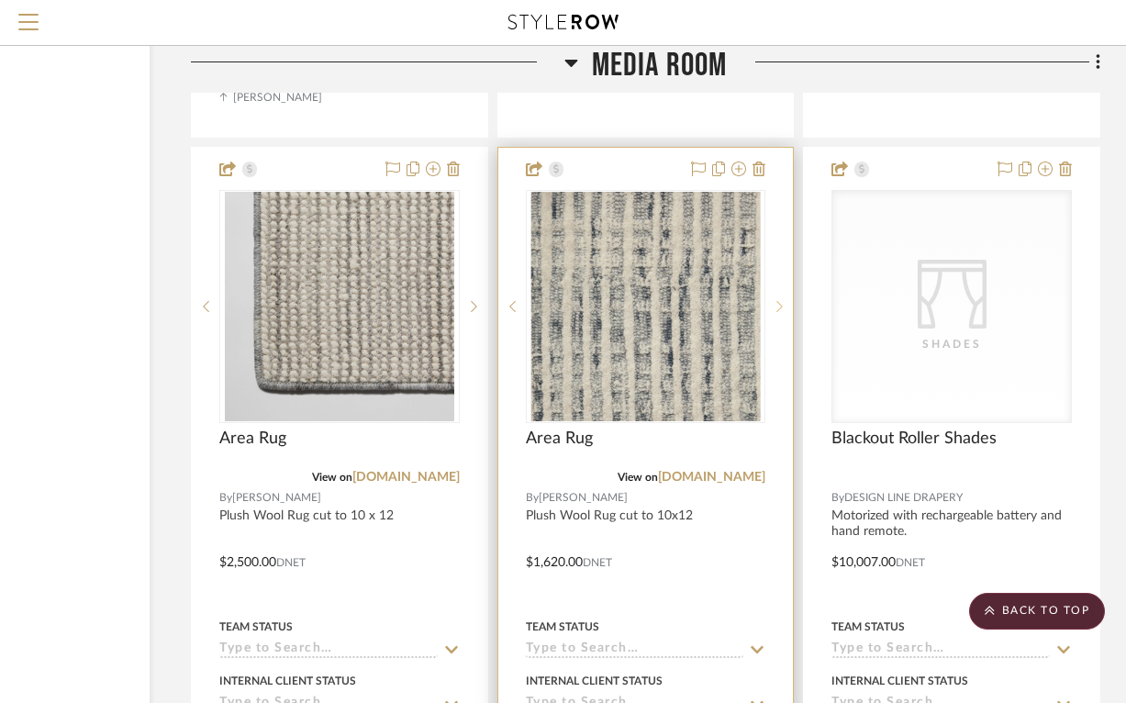
click at [777, 300] on icon at bounding box center [779, 306] width 6 height 13
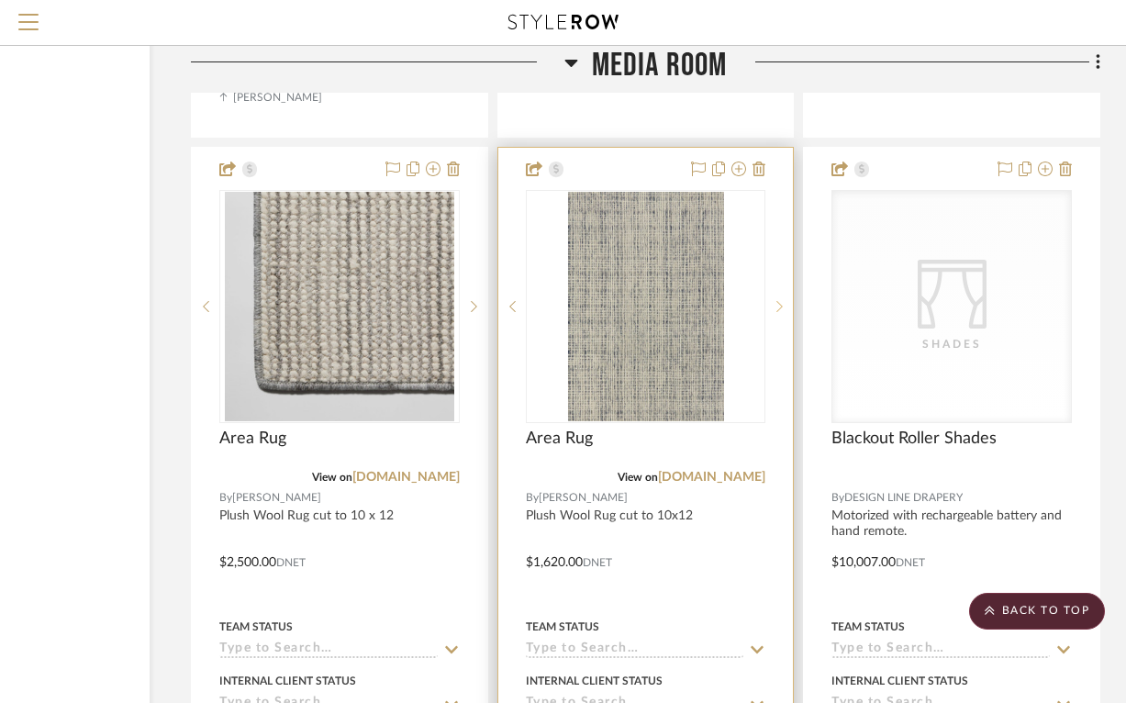
click at [777, 300] on icon at bounding box center [779, 306] width 6 height 13
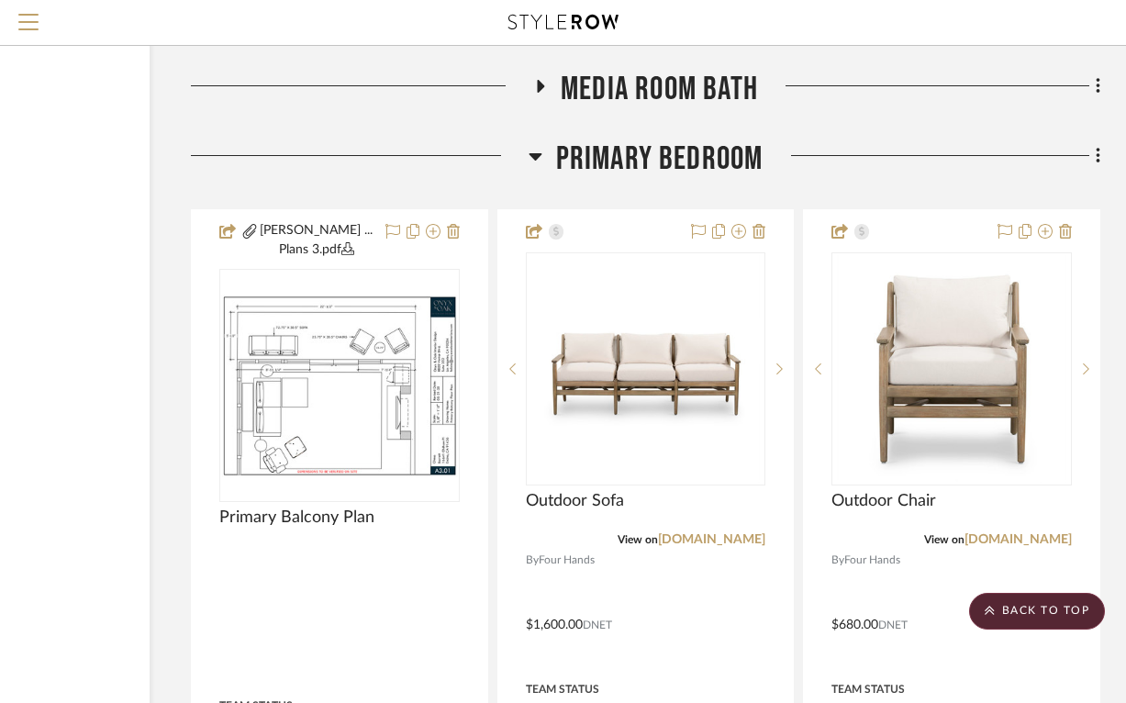
scroll to position [13910, 195]
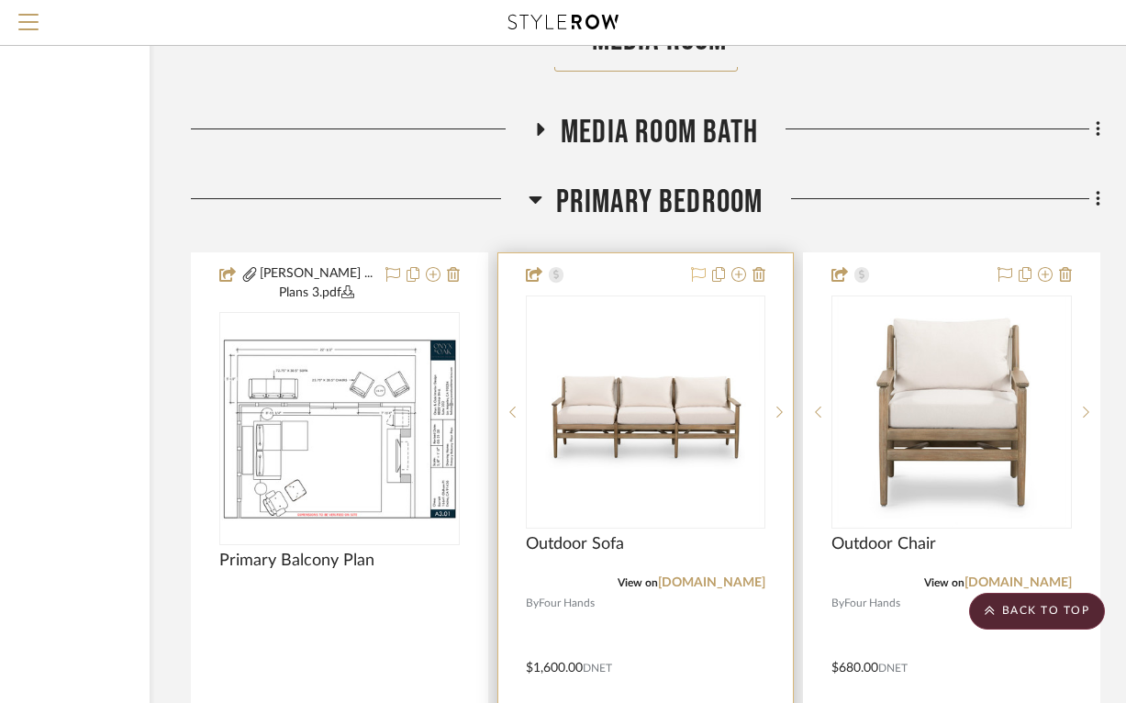
click at [698, 267] on icon at bounding box center [698, 274] width 15 height 15
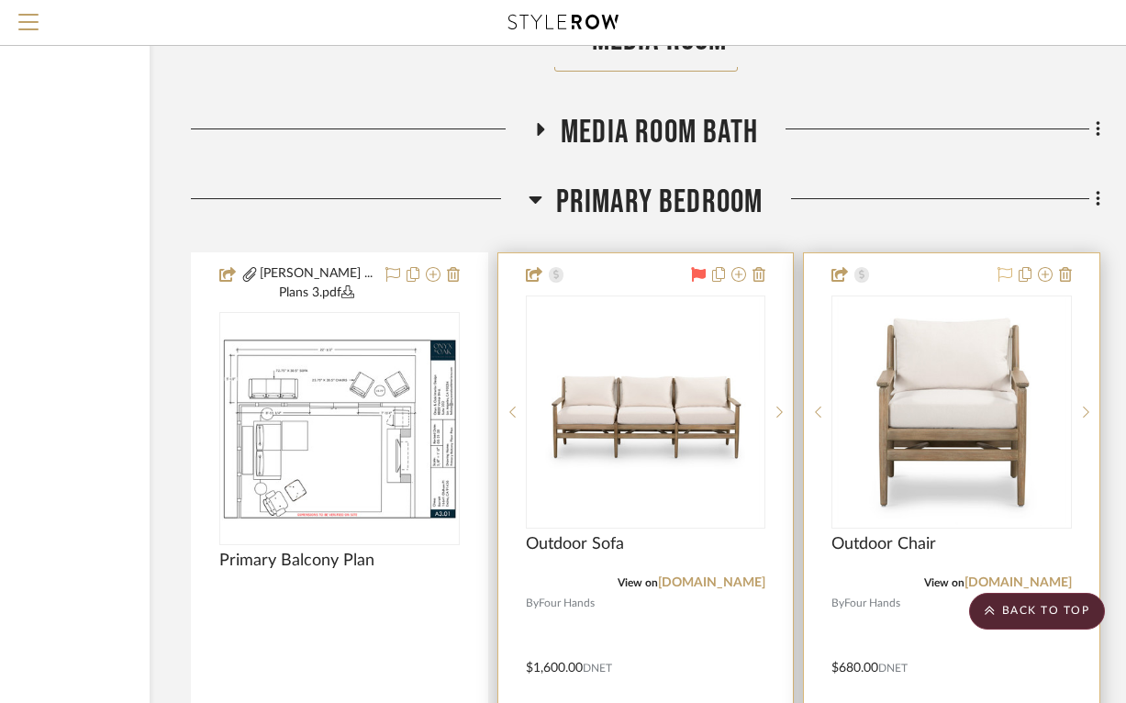
click at [1004, 267] on icon at bounding box center [1004, 274] width 15 height 15
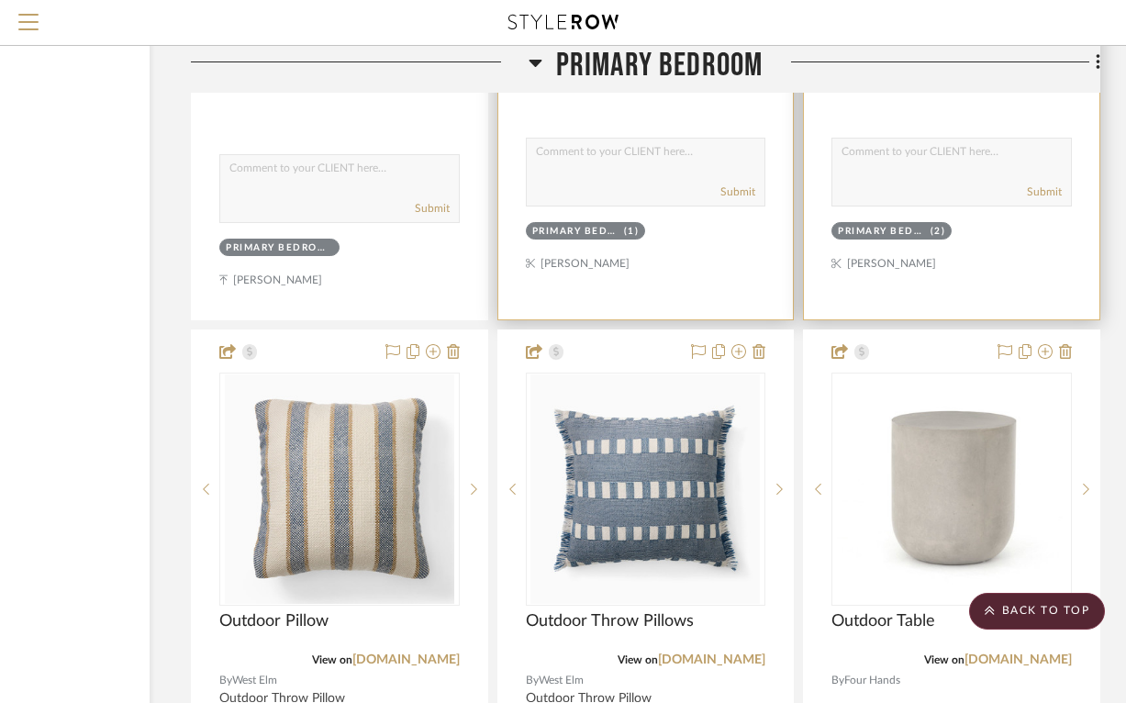
scroll to position [14713, 195]
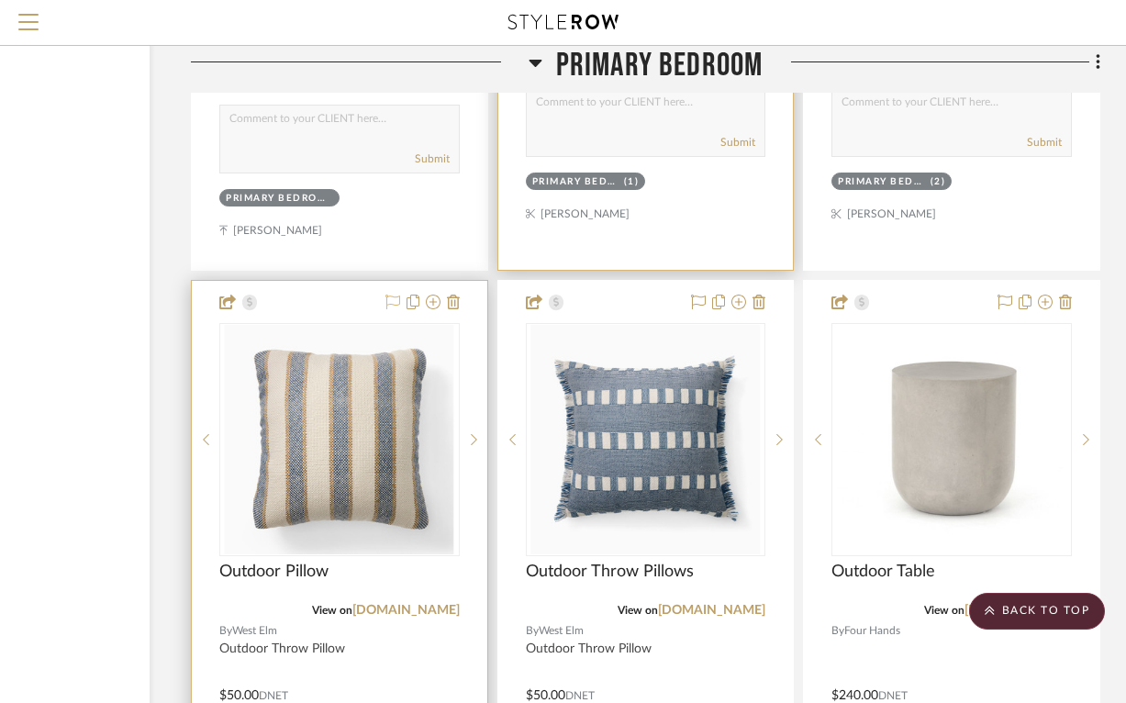
click at [391, 294] on icon at bounding box center [392, 301] width 15 height 15
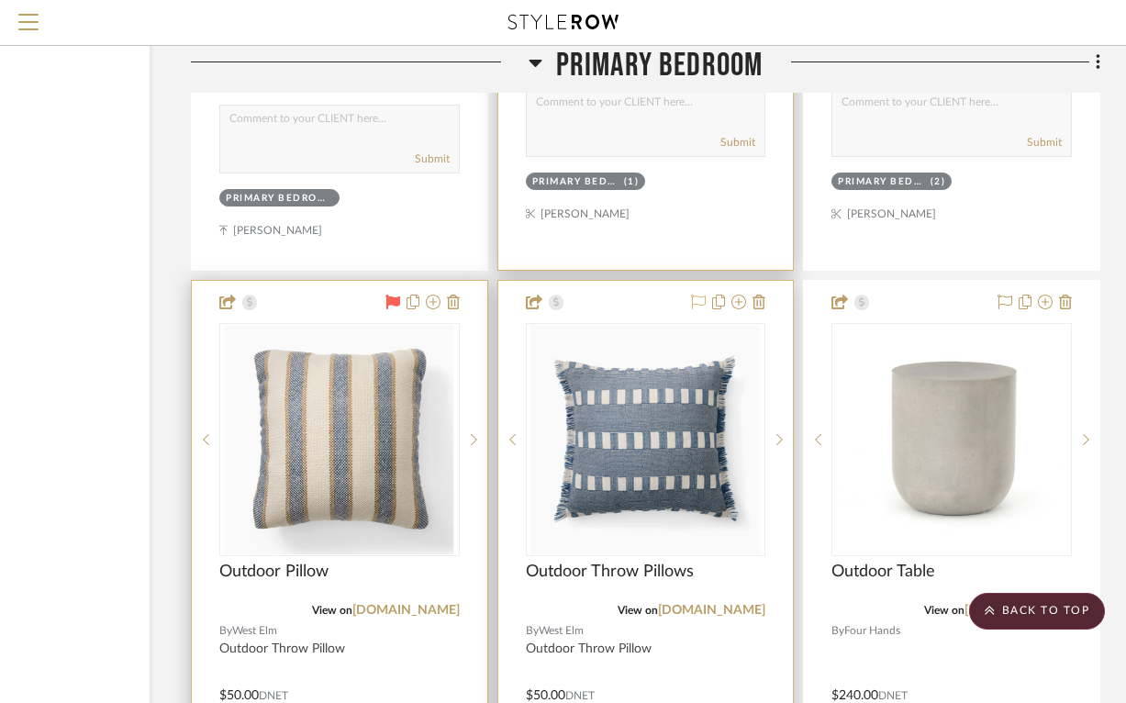
click at [698, 294] on icon at bounding box center [698, 301] width 15 height 15
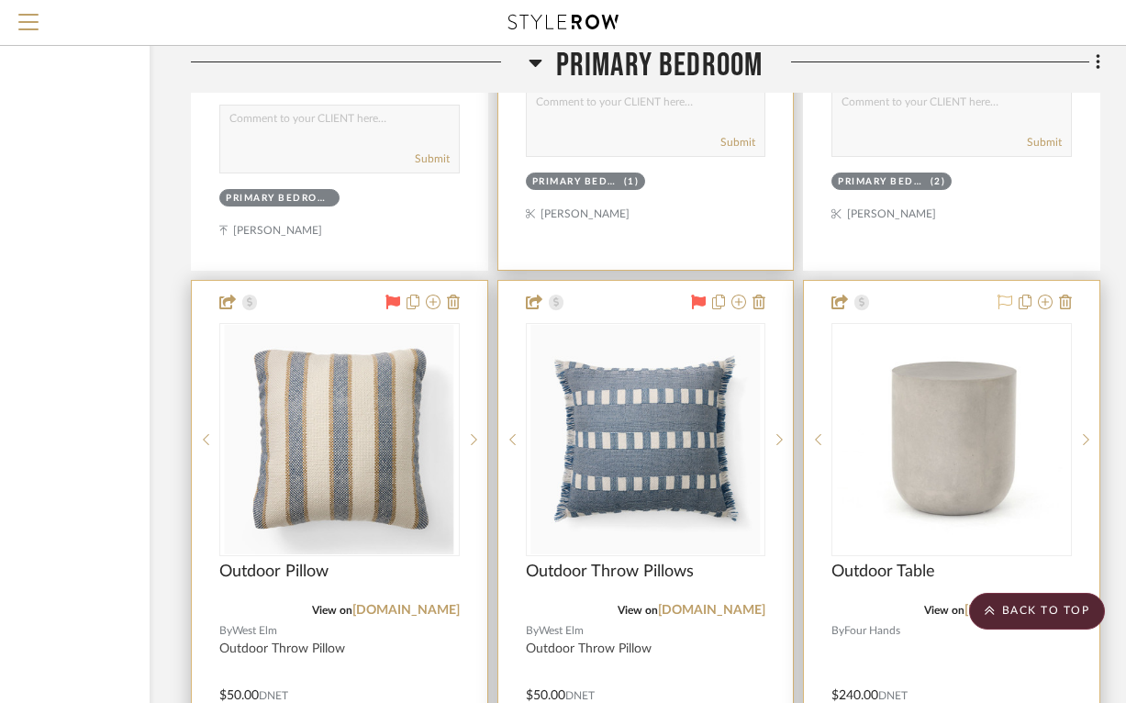
click at [1004, 294] on icon at bounding box center [1004, 301] width 15 height 15
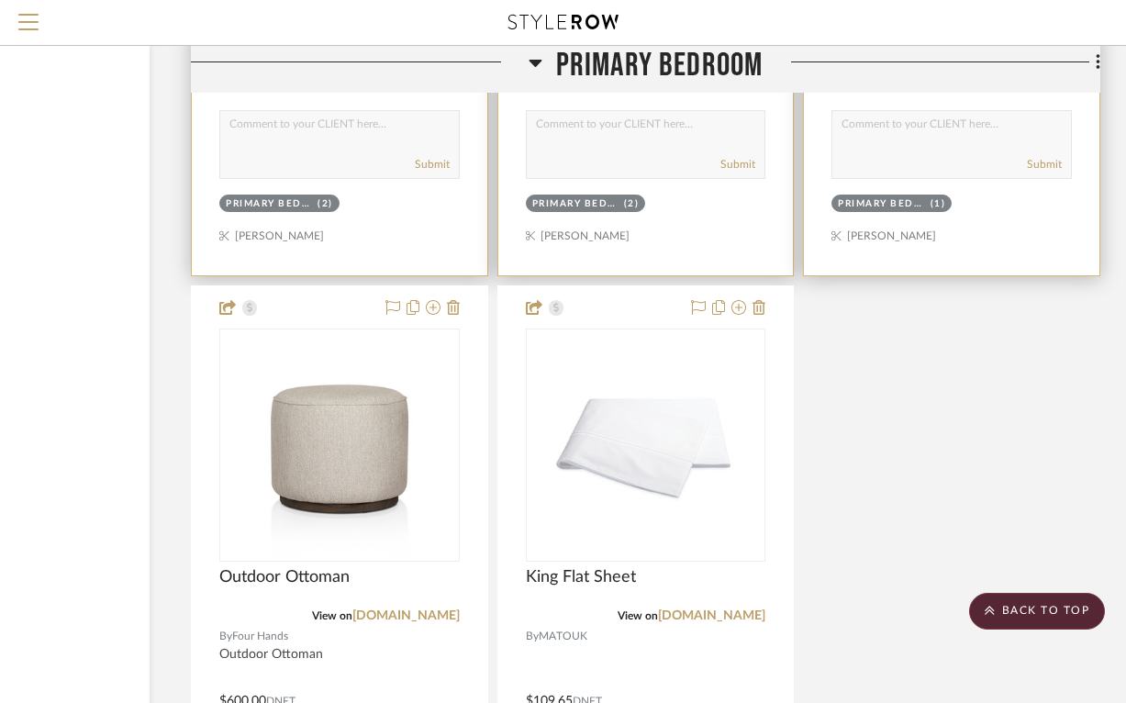
scroll to position [15619, 195]
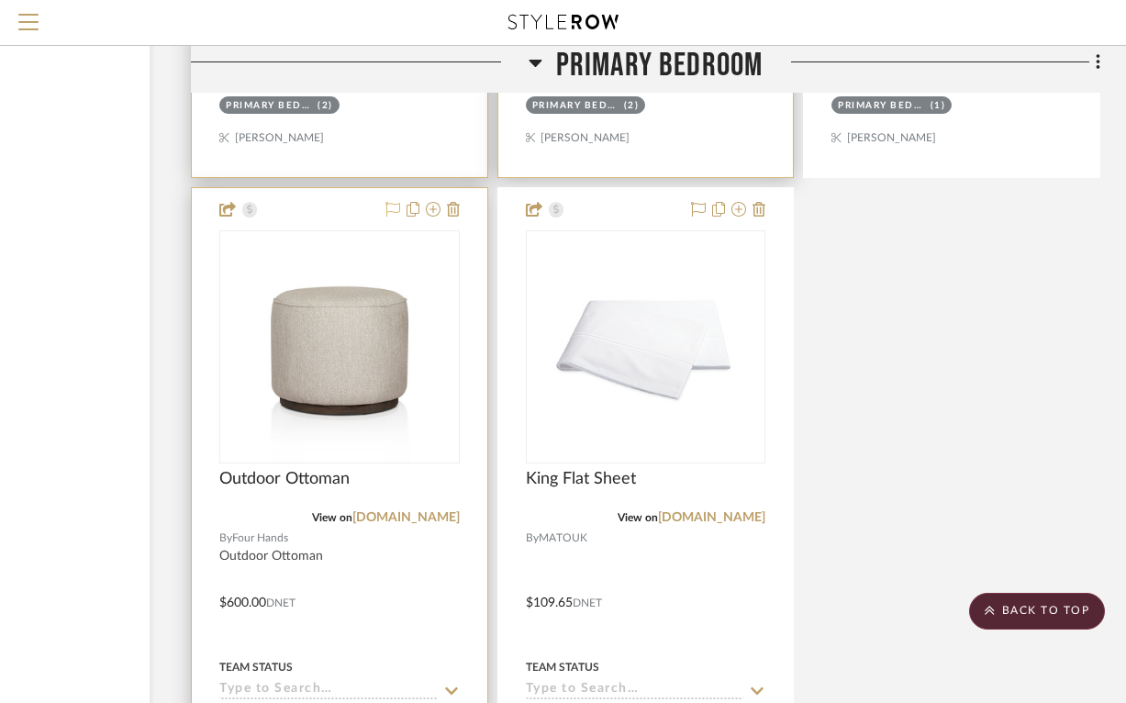
click at [393, 202] on icon at bounding box center [392, 209] width 15 height 15
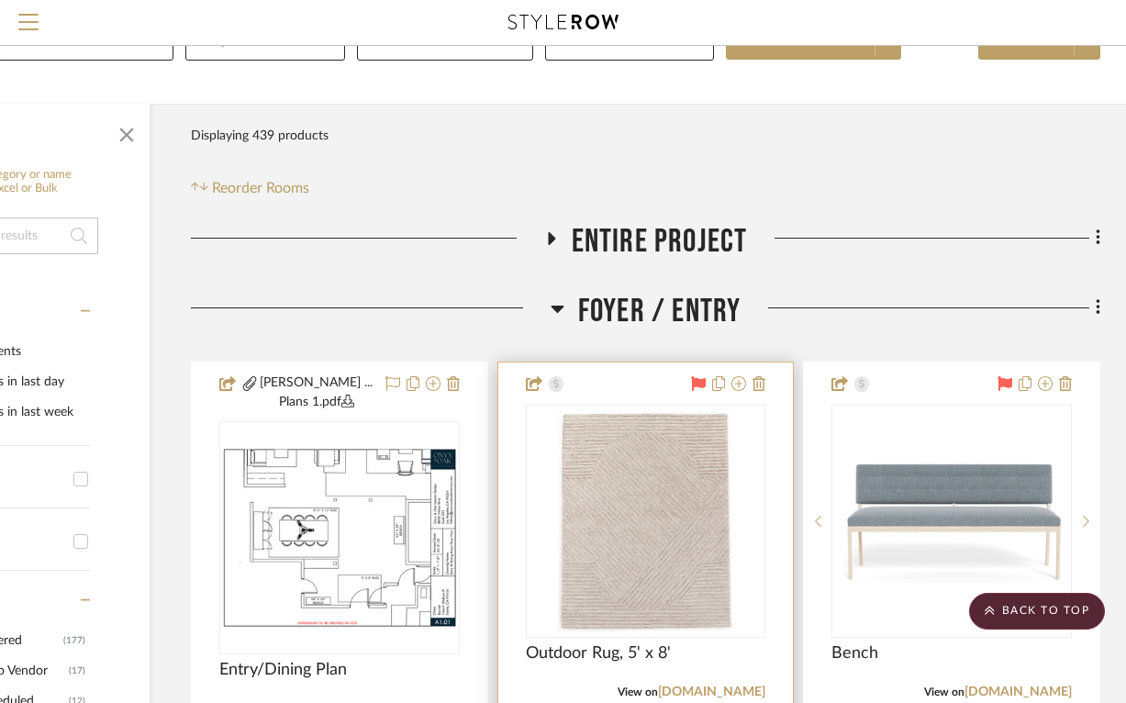
scroll to position [0, 195]
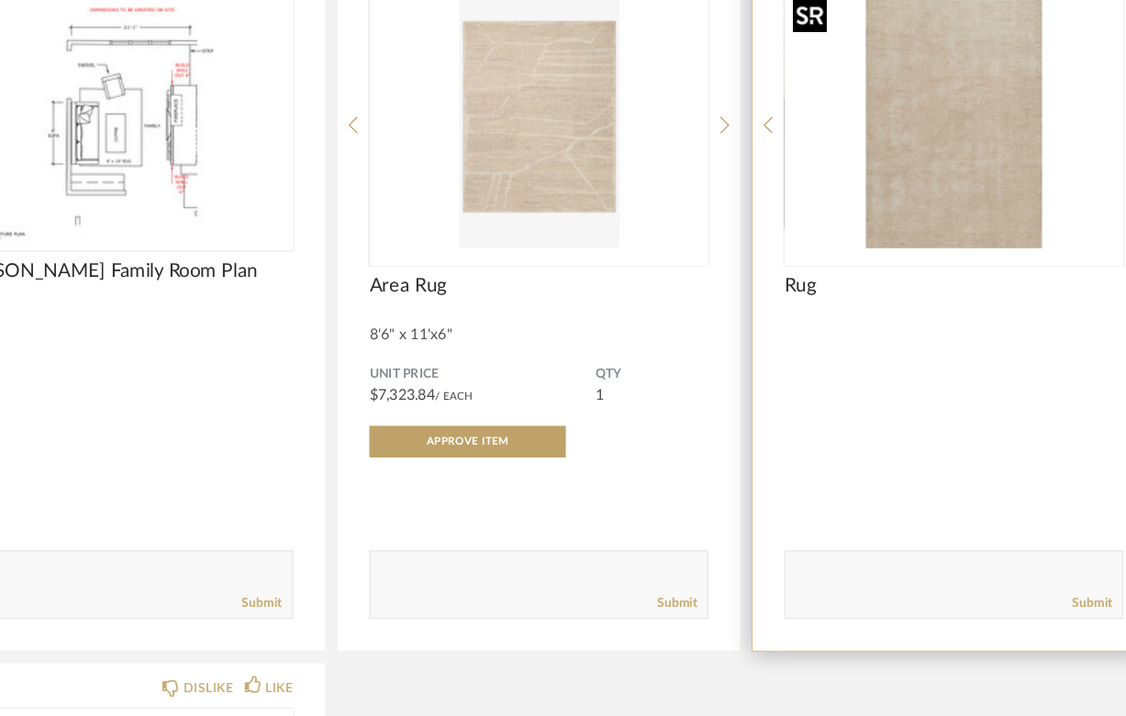
scroll to position [4497, 0]
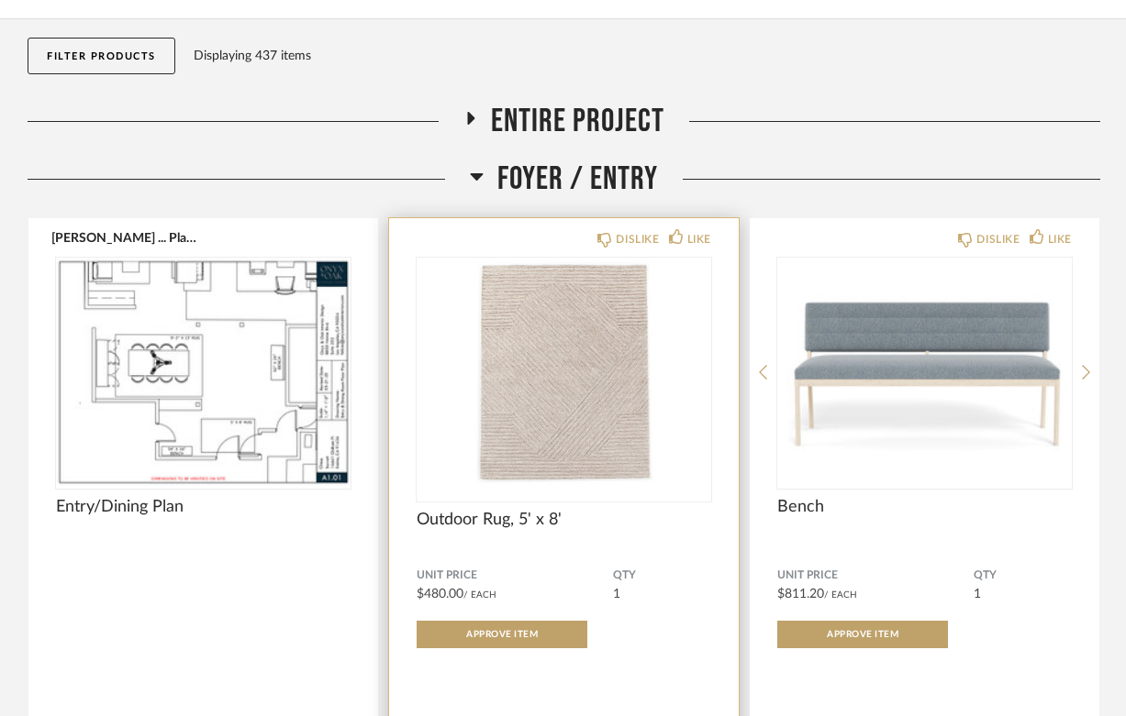
scroll to position [179, 0]
